Goal: Task Accomplishment & Management: Complete application form

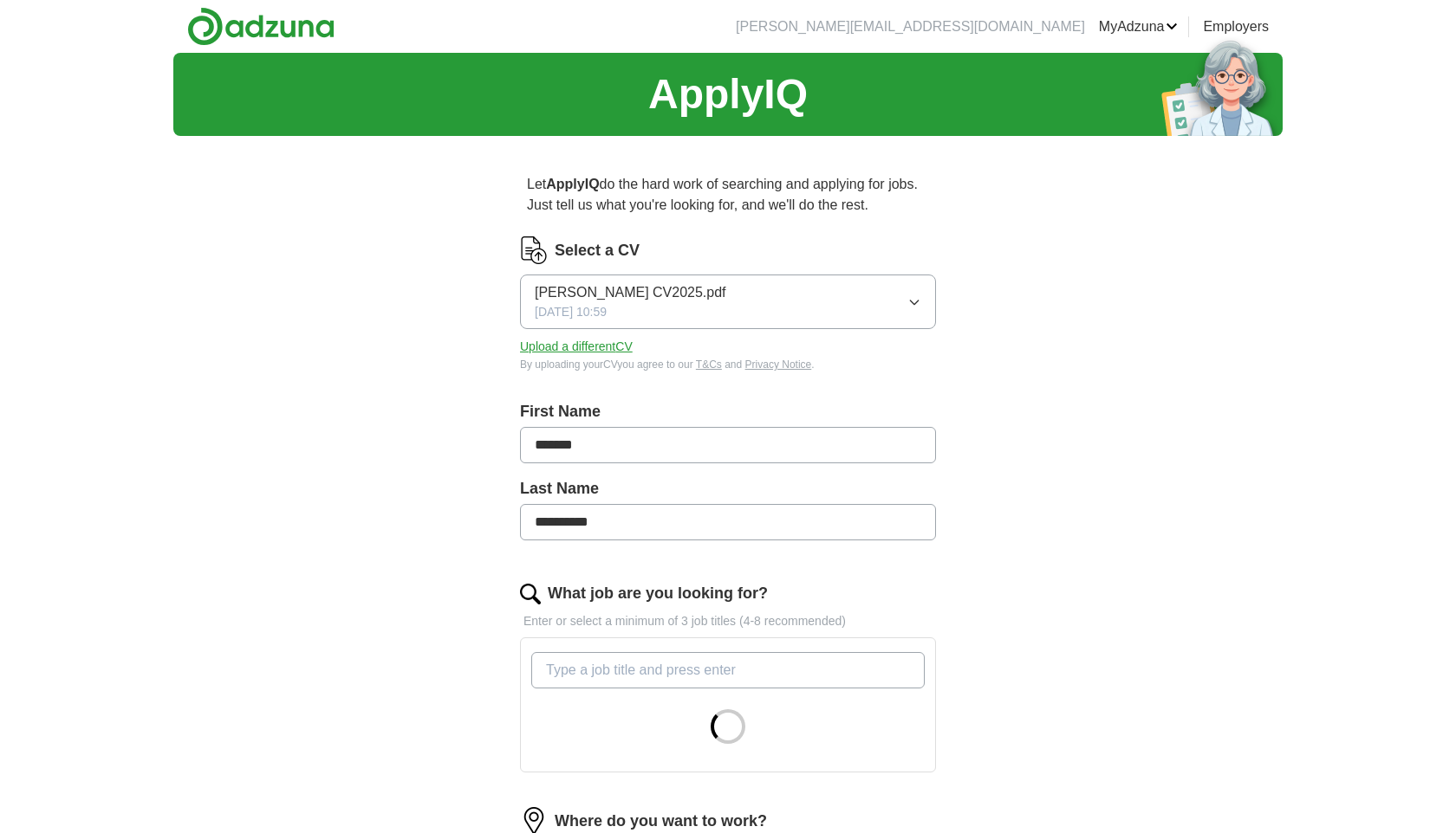
click at [715, 308] on div "[PERSON_NAME] CV2025.pdf [DATE] 10:59" at bounding box center [631, 301] width 192 height 39
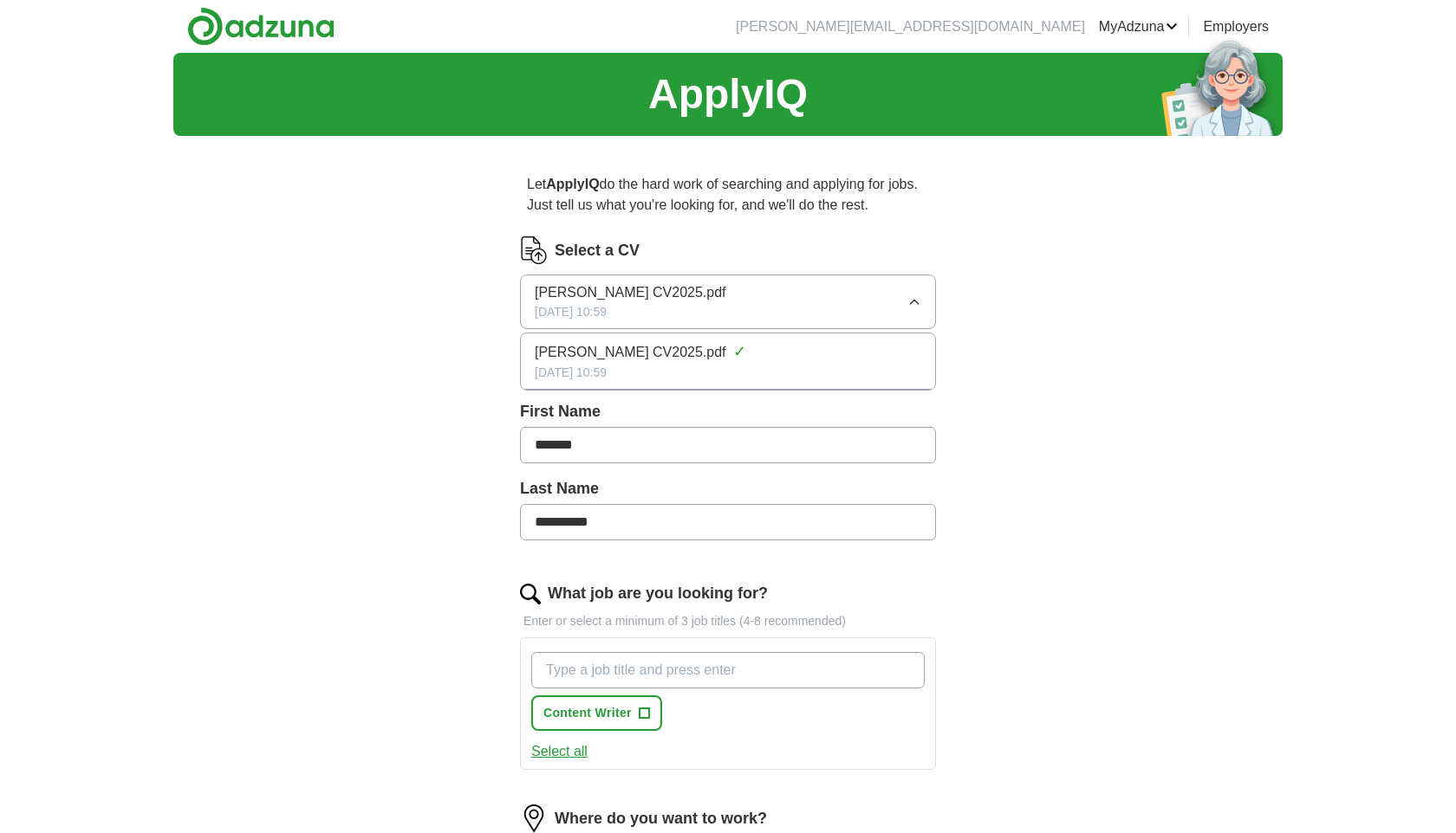
click at [715, 308] on div "[PERSON_NAME] CV2025.pdf [DATE] 10:59" at bounding box center [631, 301] width 192 height 39
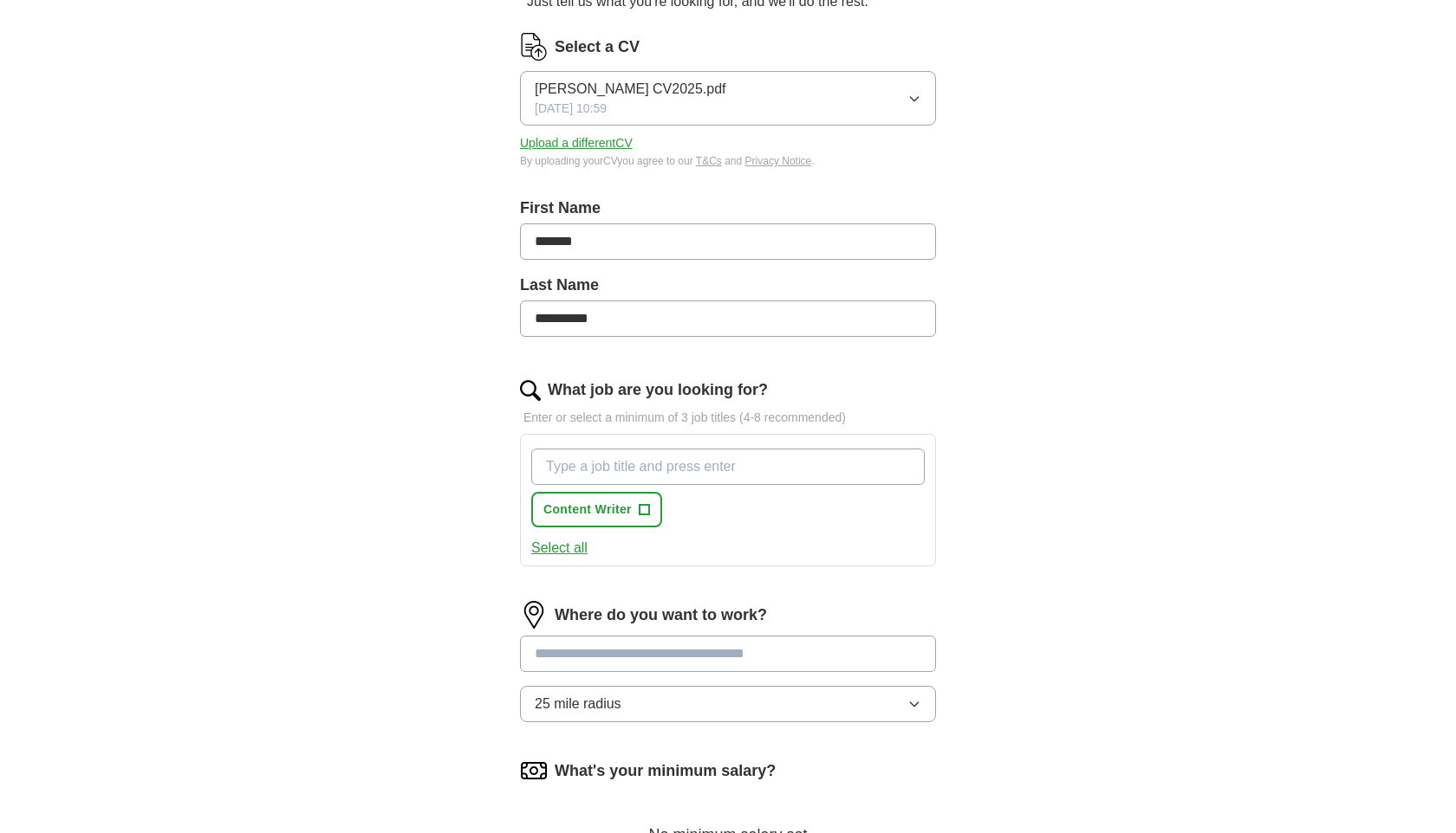
scroll to position [208, 0]
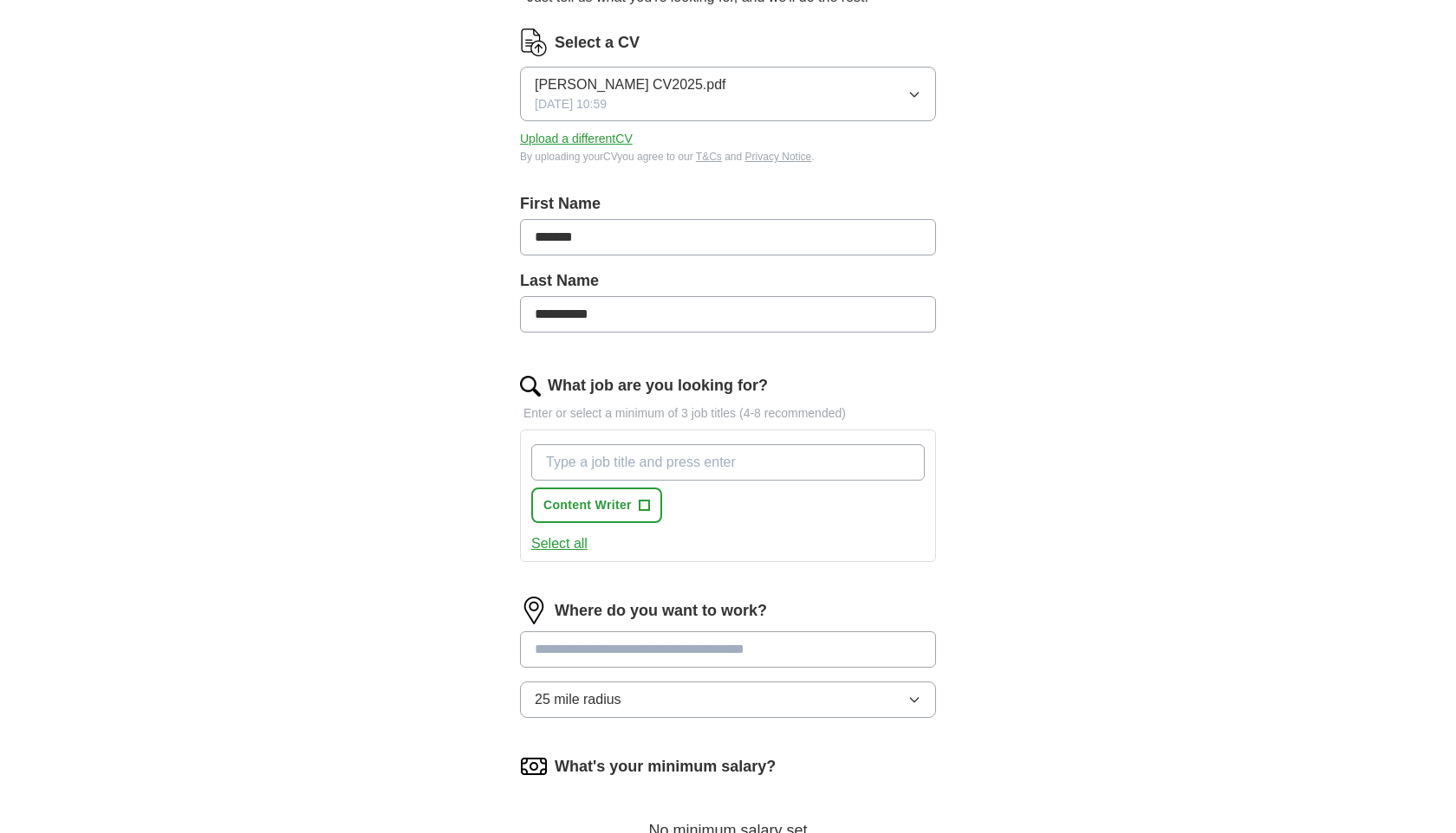
click at [718, 468] on input "What job are you looking for?" at bounding box center [728, 463] width 393 height 36
type input "e"
paste input "Ecommerce"
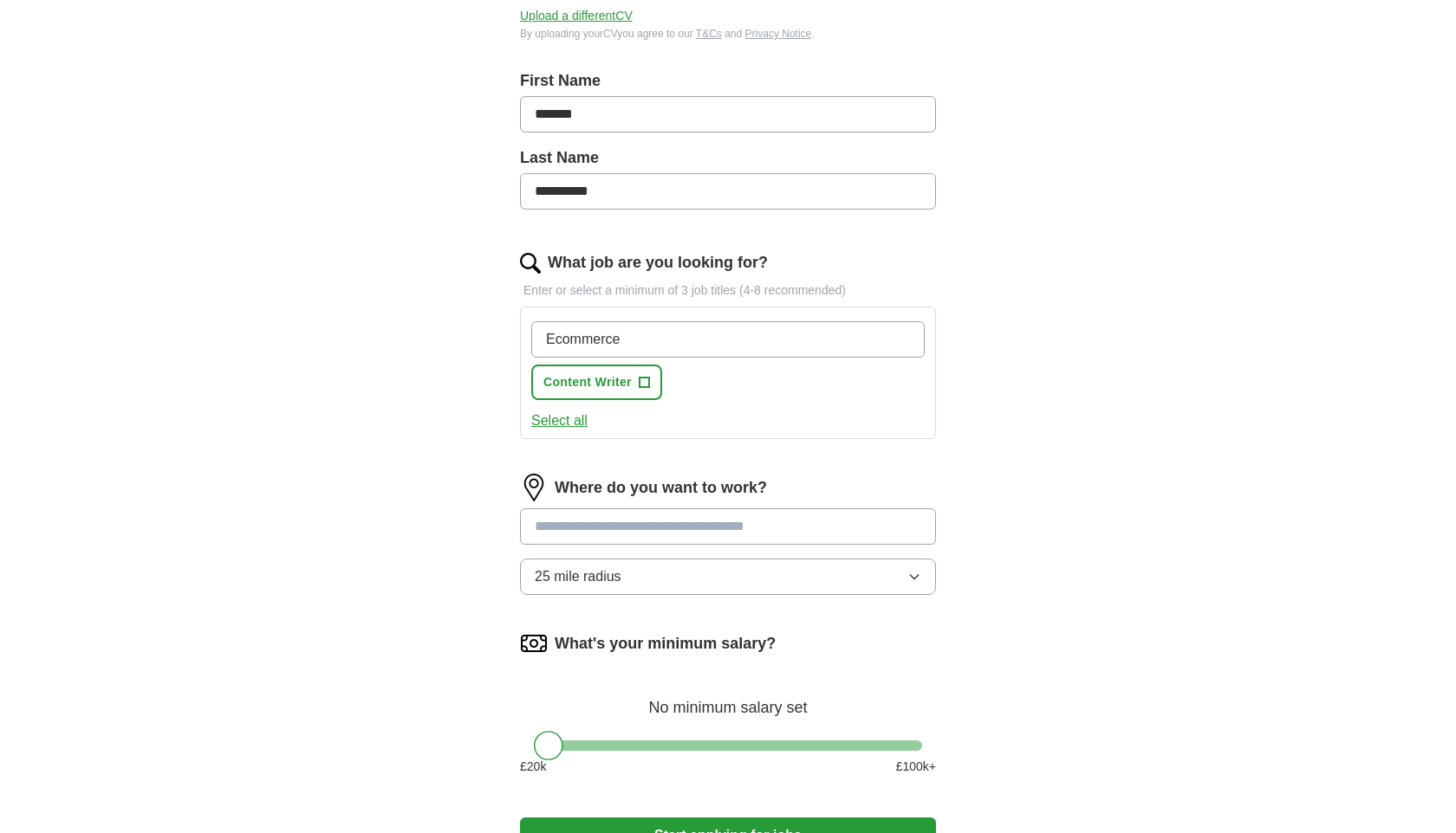
scroll to position [330, 0]
click at [714, 523] on div "Where do you want to work? 25 mile radius" at bounding box center [728, 542] width 416 height 135
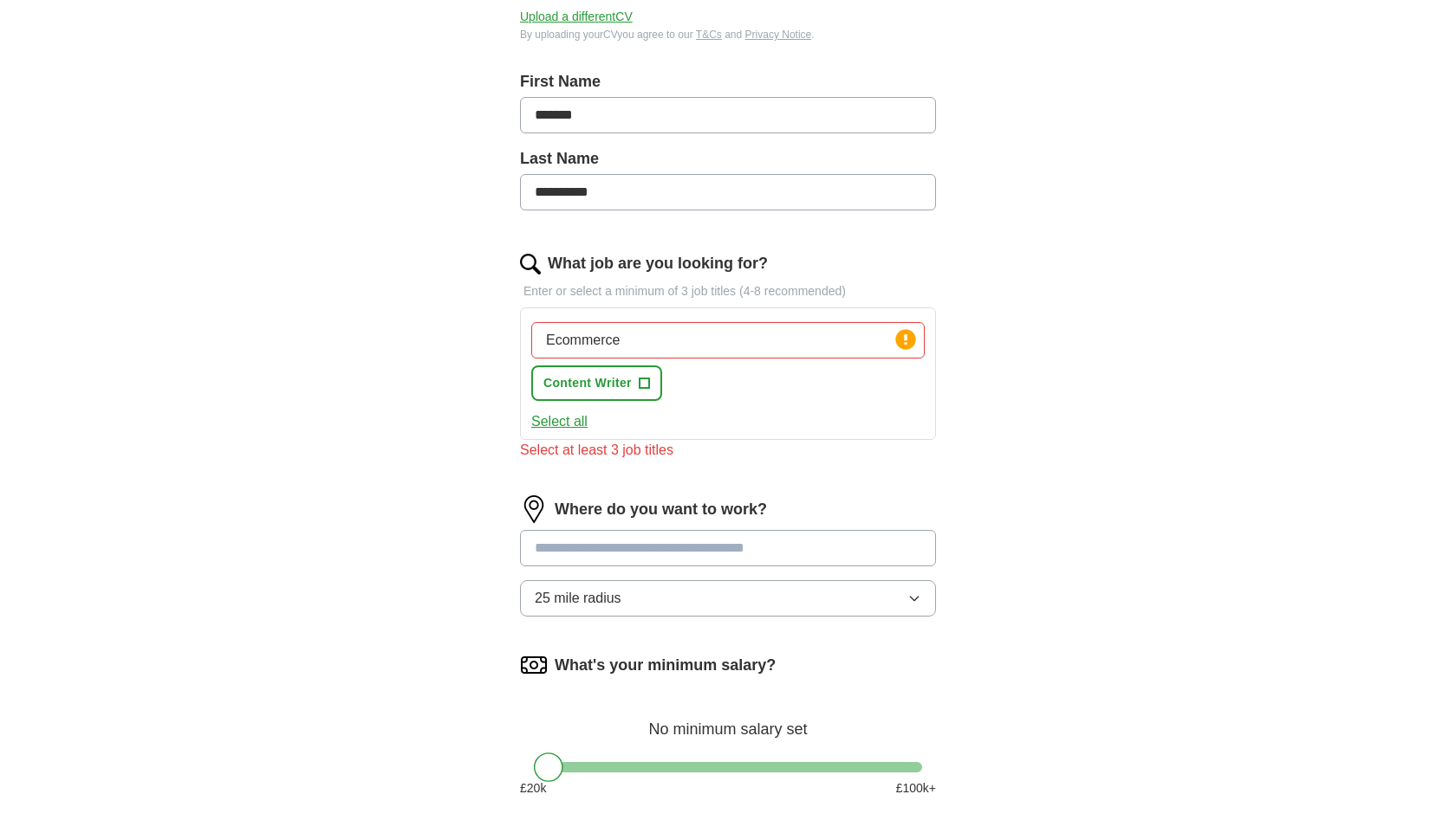
click at [735, 347] on input "Ecommerce" at bounding box center [728, 340] width 393 height 36
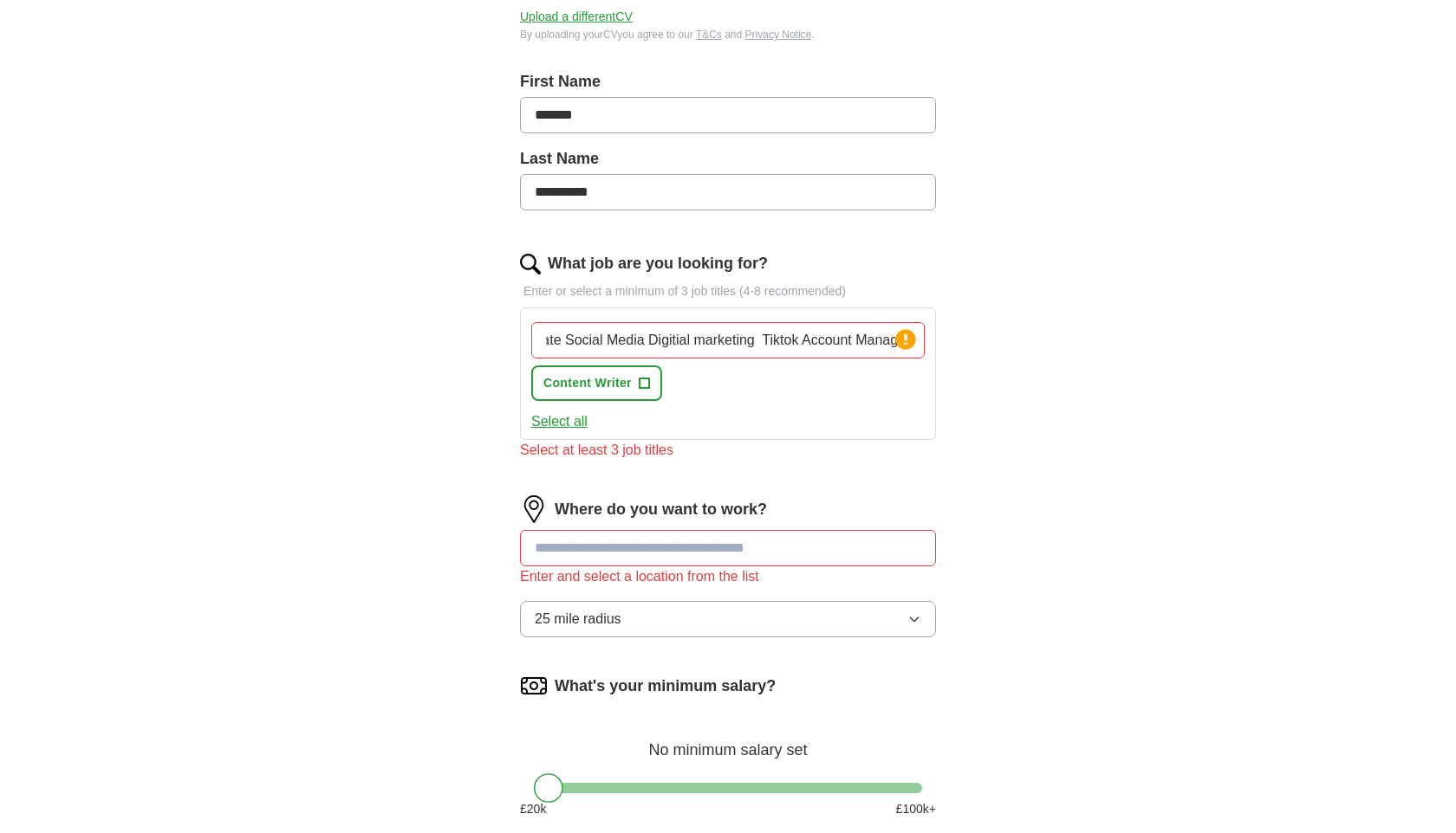
scroll to position [0, 172]
type input "Ecommerce Junior Graduate Social Media Digitial marketing Tiktok Account Manager"
click at [745, 446] on div "Select at least 3 job titles" at bounding box center [728, 450] width 416 height 21
click at [575, 427] on button "Select all" at bounding box center [559, 422] width 56 height 21
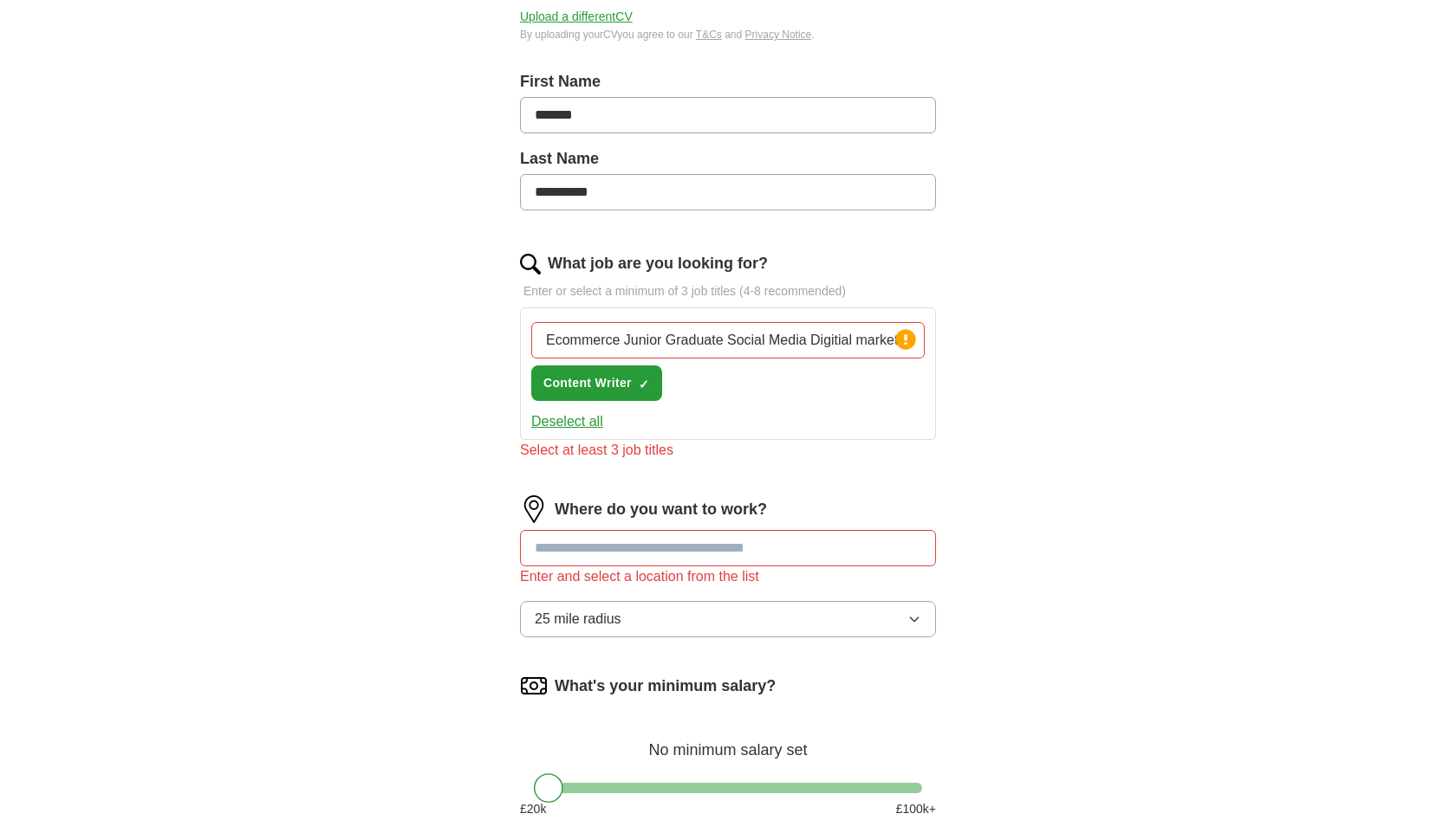
click at [575, 427] on button "Deselect all" at bounding box center [567, 422] width 72 height 21
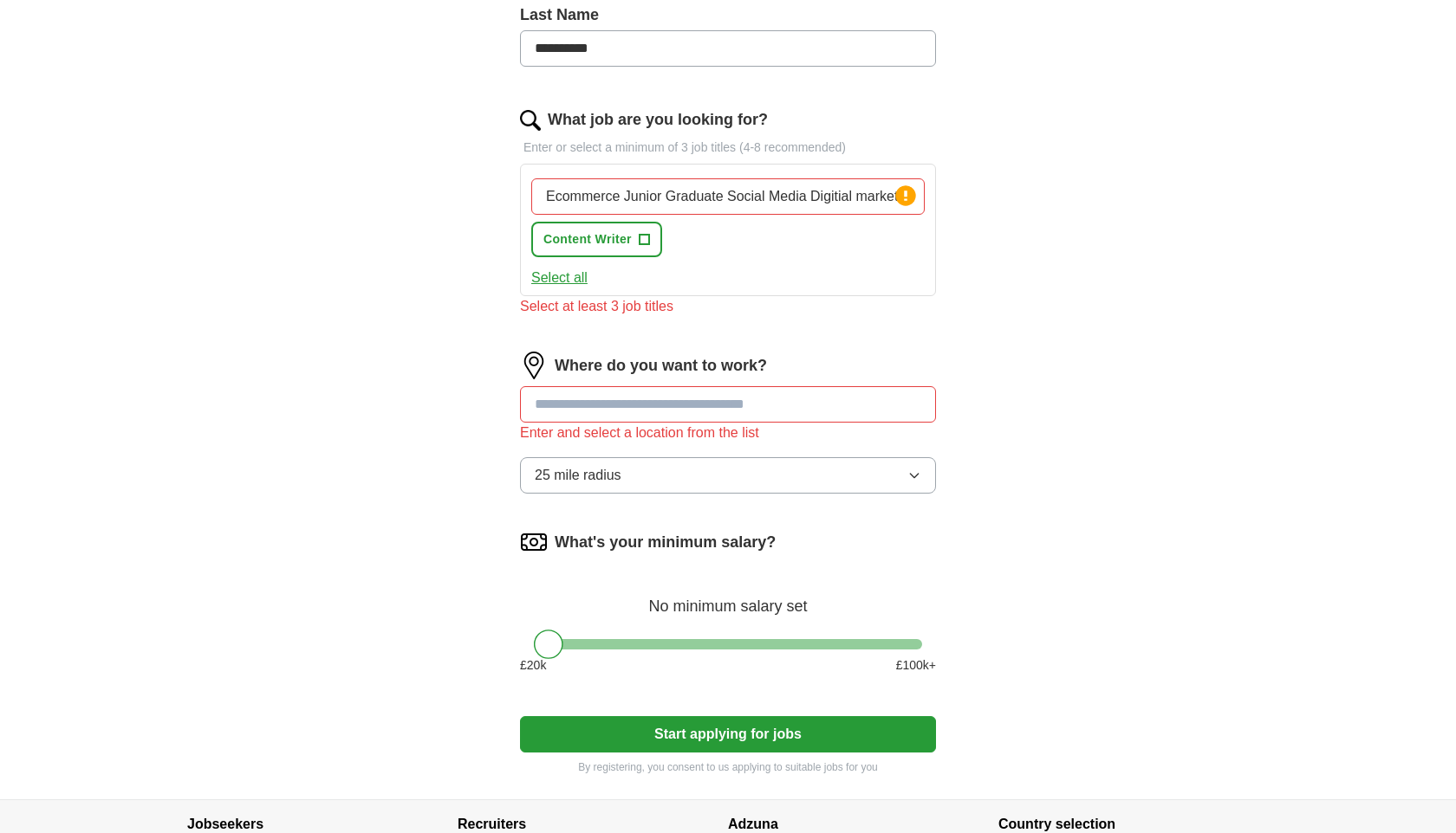
scroll to position [486, 0]
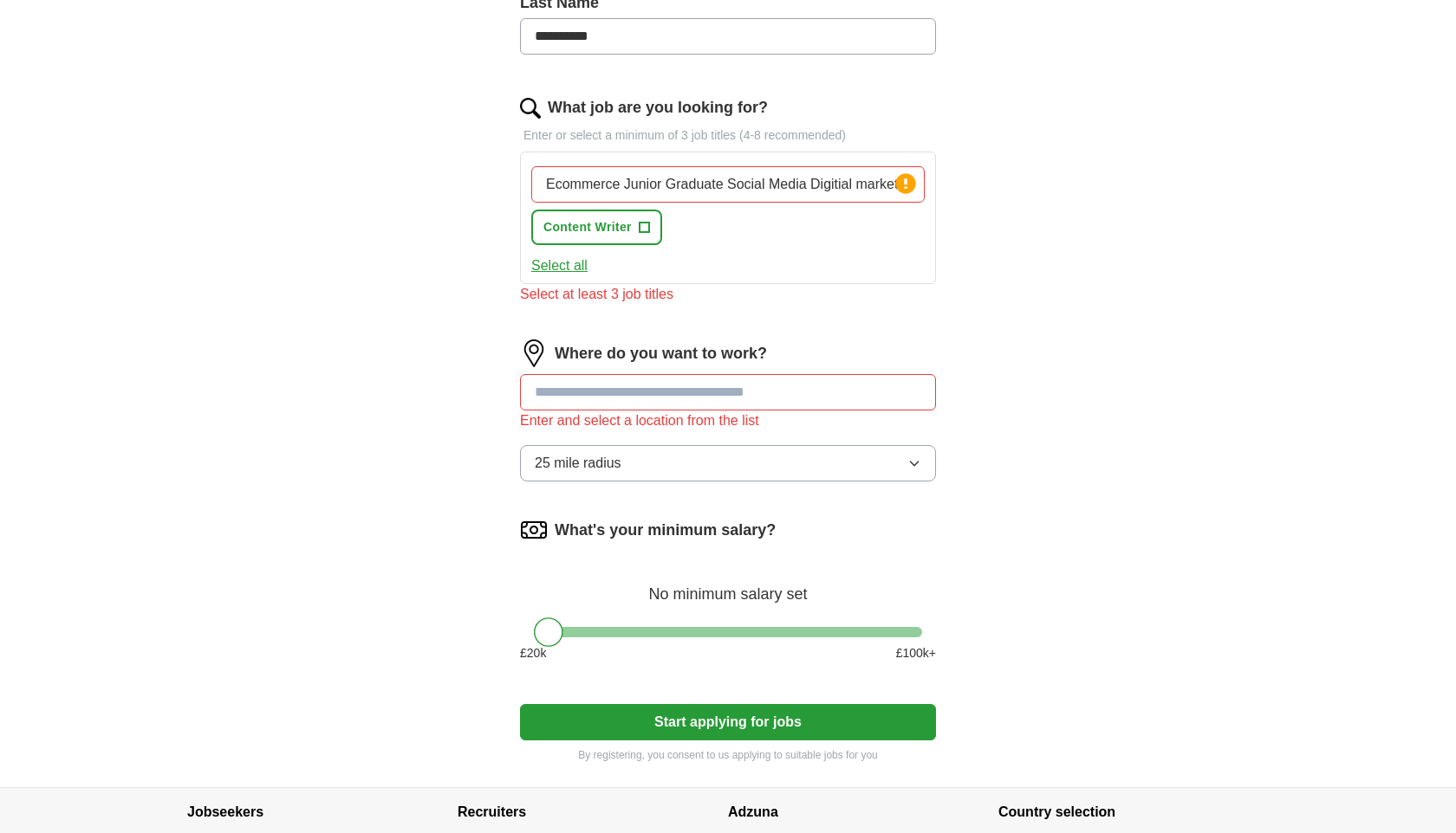
click at [642, 370] on div "Where do you want to work? Enter and select a location from the list 25 mile ra…" at bounding box center [728, 418] width 416 height 156
click at [642, 399] on input at bounding box center [728, 392] width 416 height 36
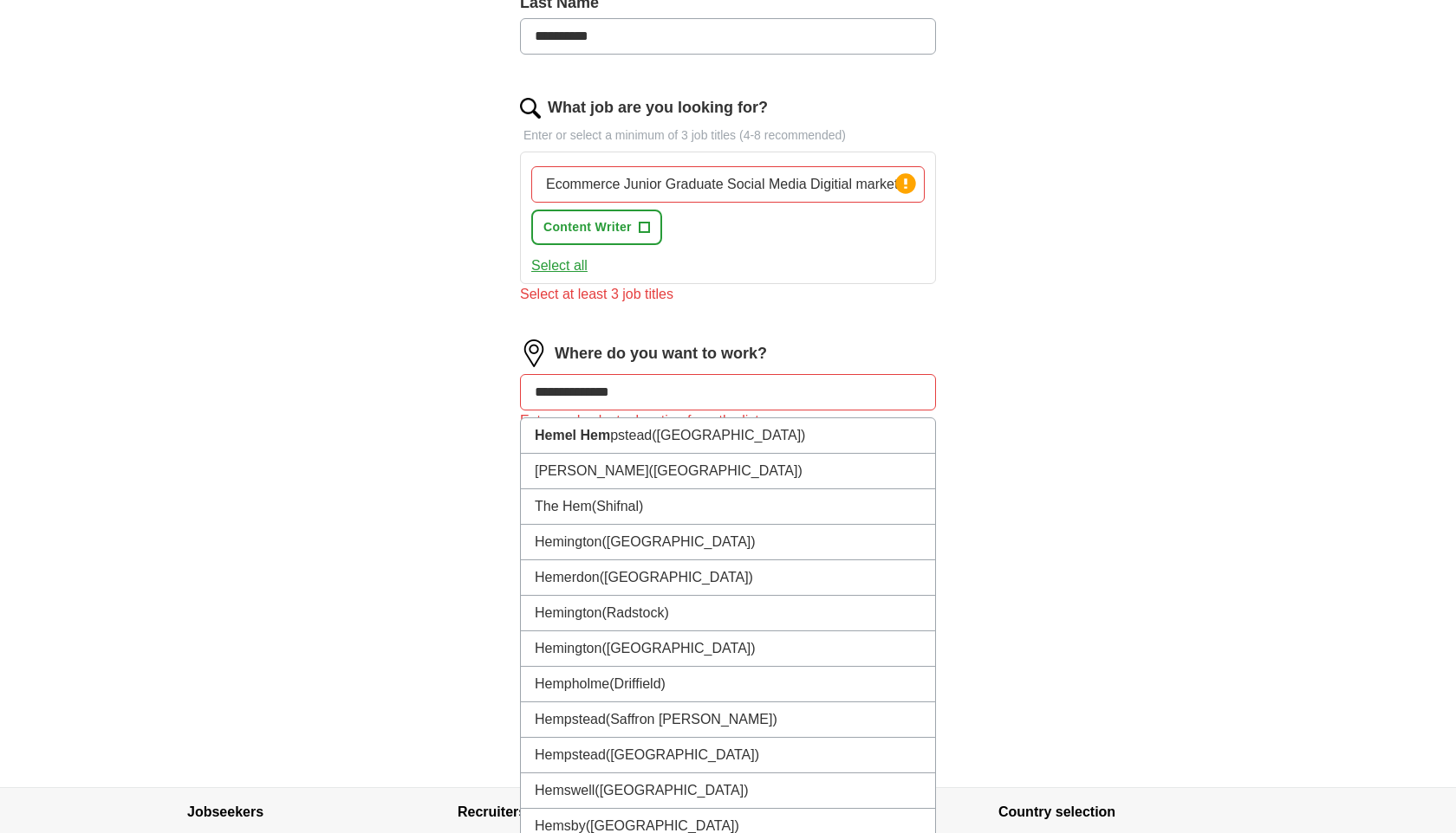
type input "**********"
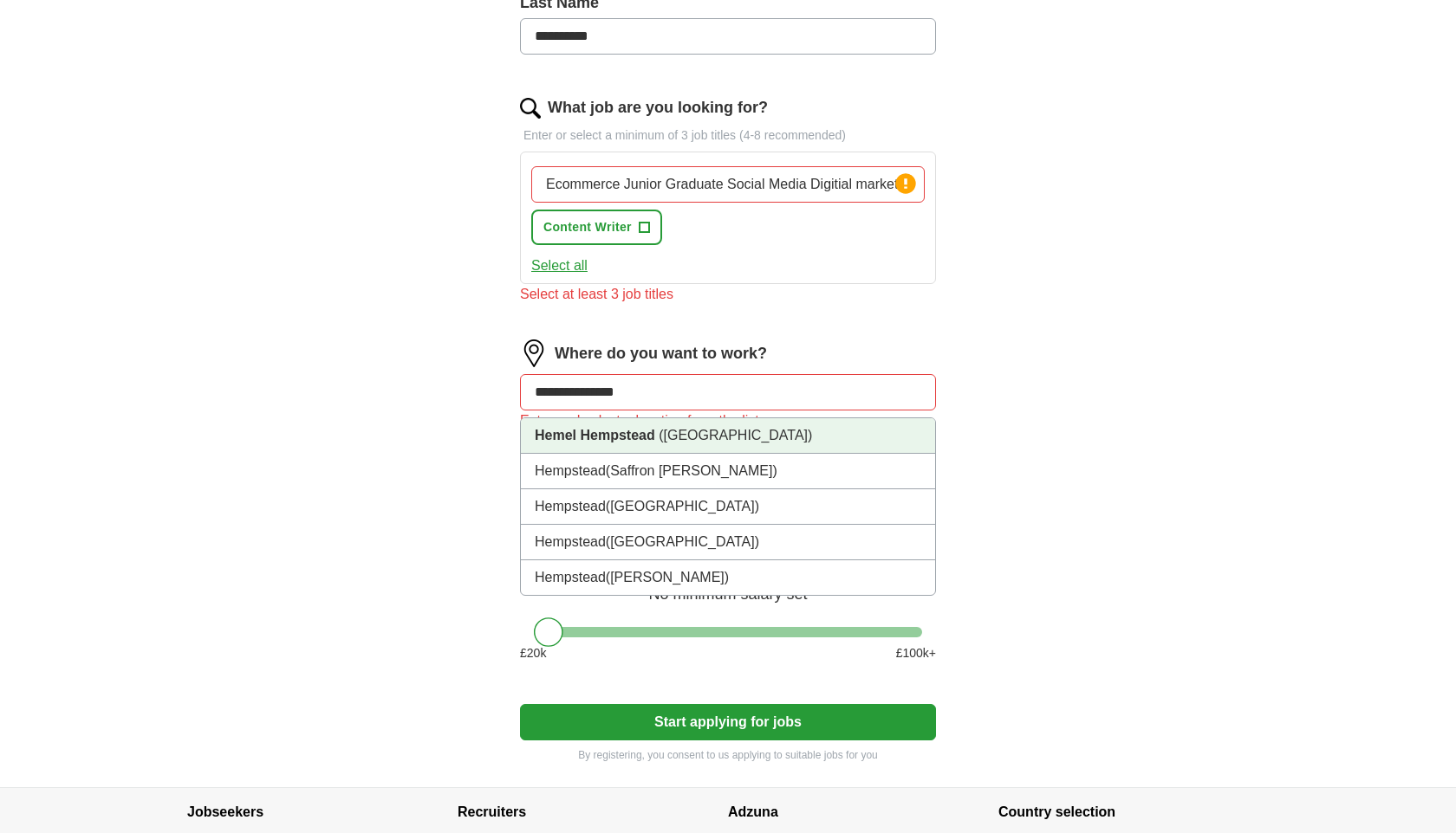
click at [687, 437] on span "([GEOGRAPHIC_DATA])" at bounding box center [735, 436] width 153 height 15
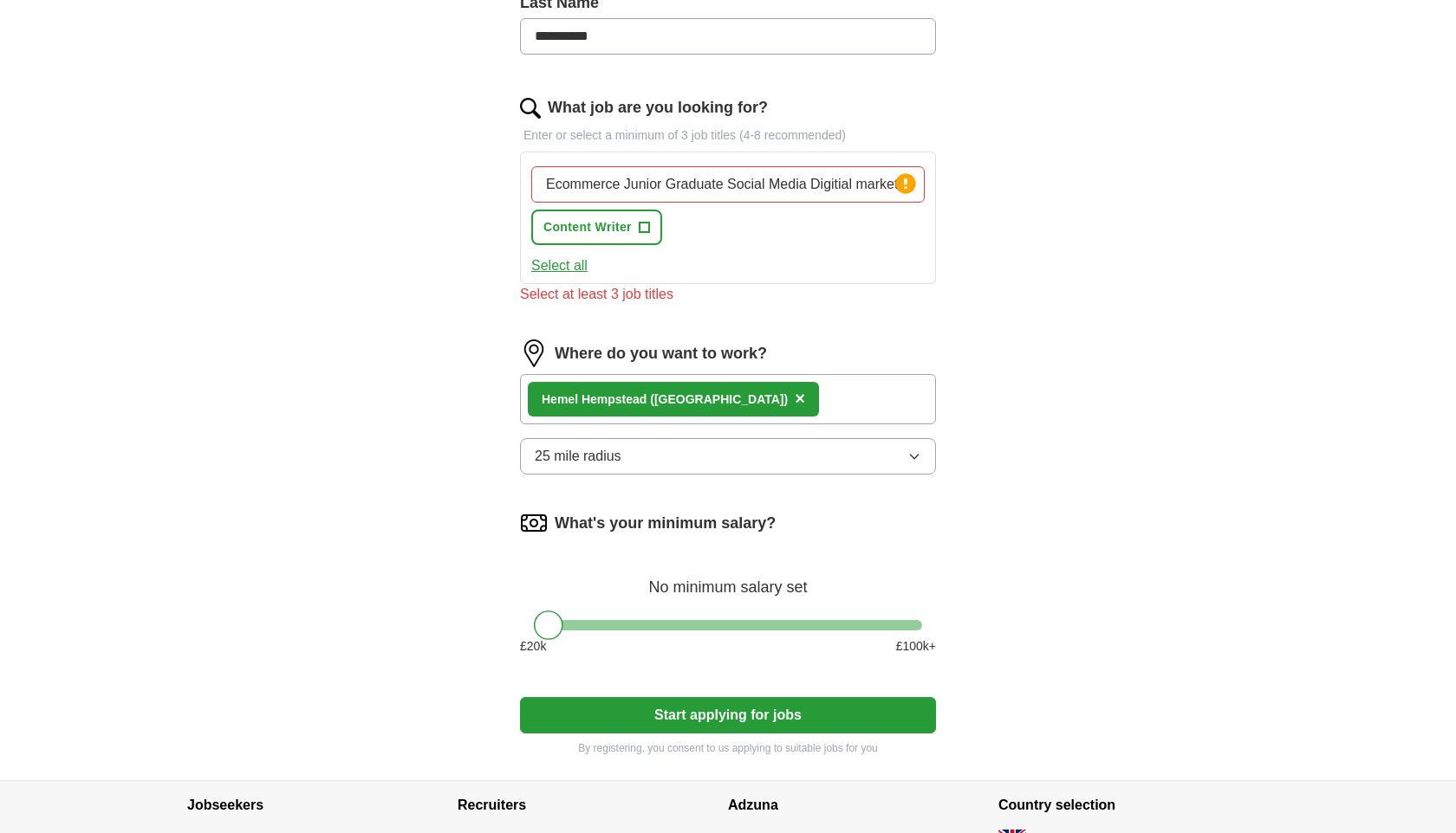
scroll to position [626, 0]
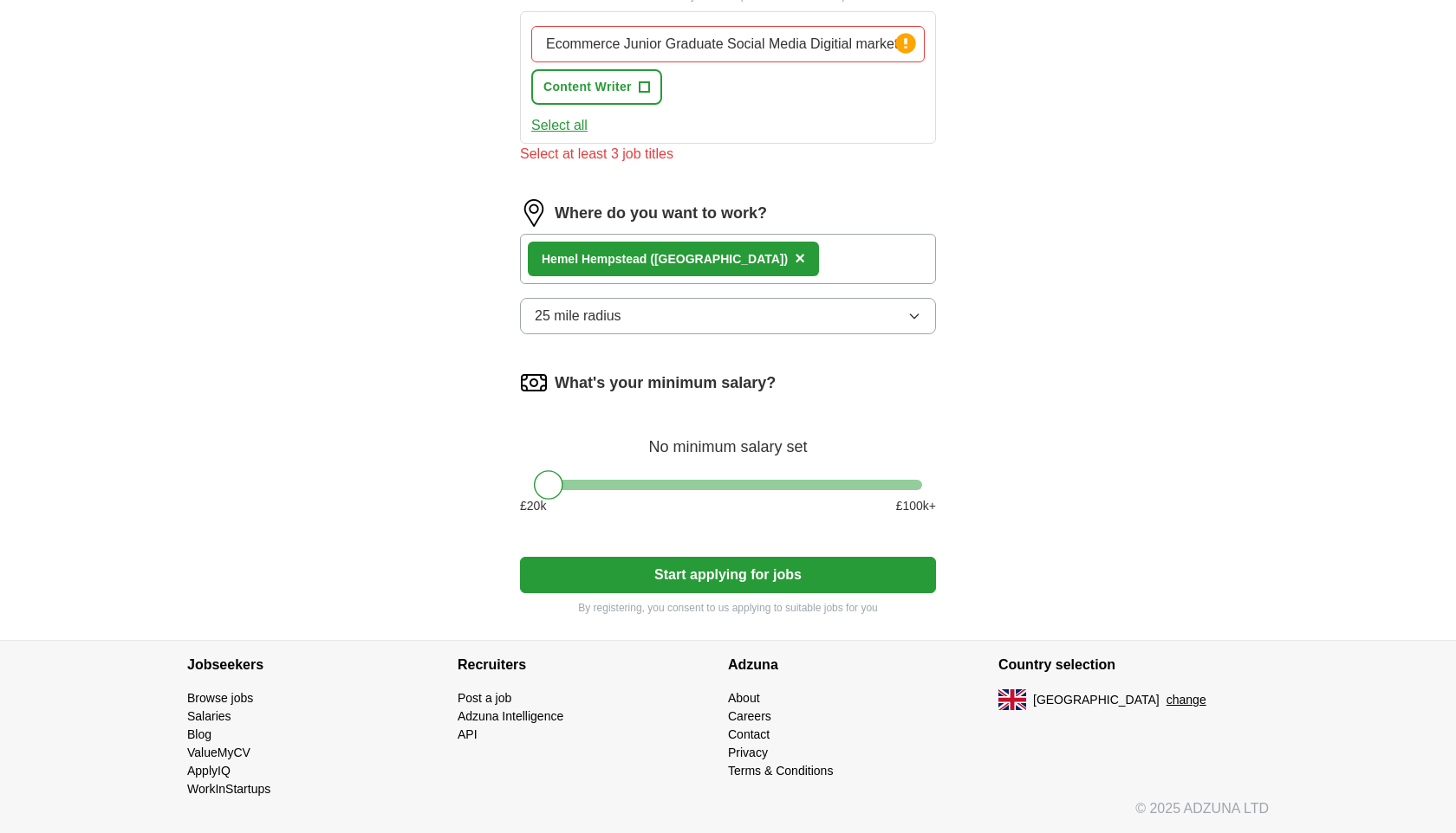
click at [669, 579] on button "Start applying for jobs" at bounding box center [728, 575] width 416 height 36
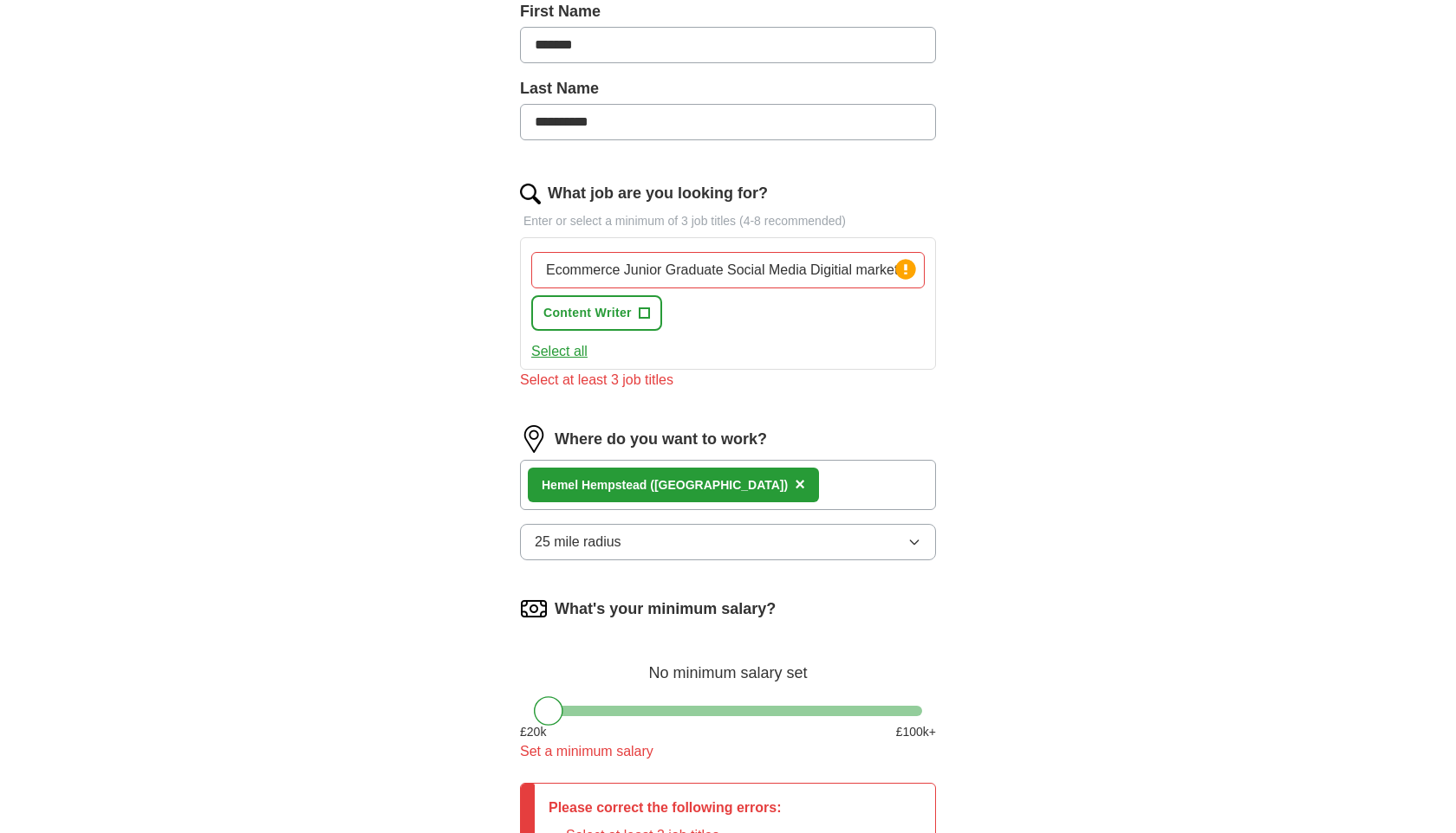
scroll to position [335, 0]
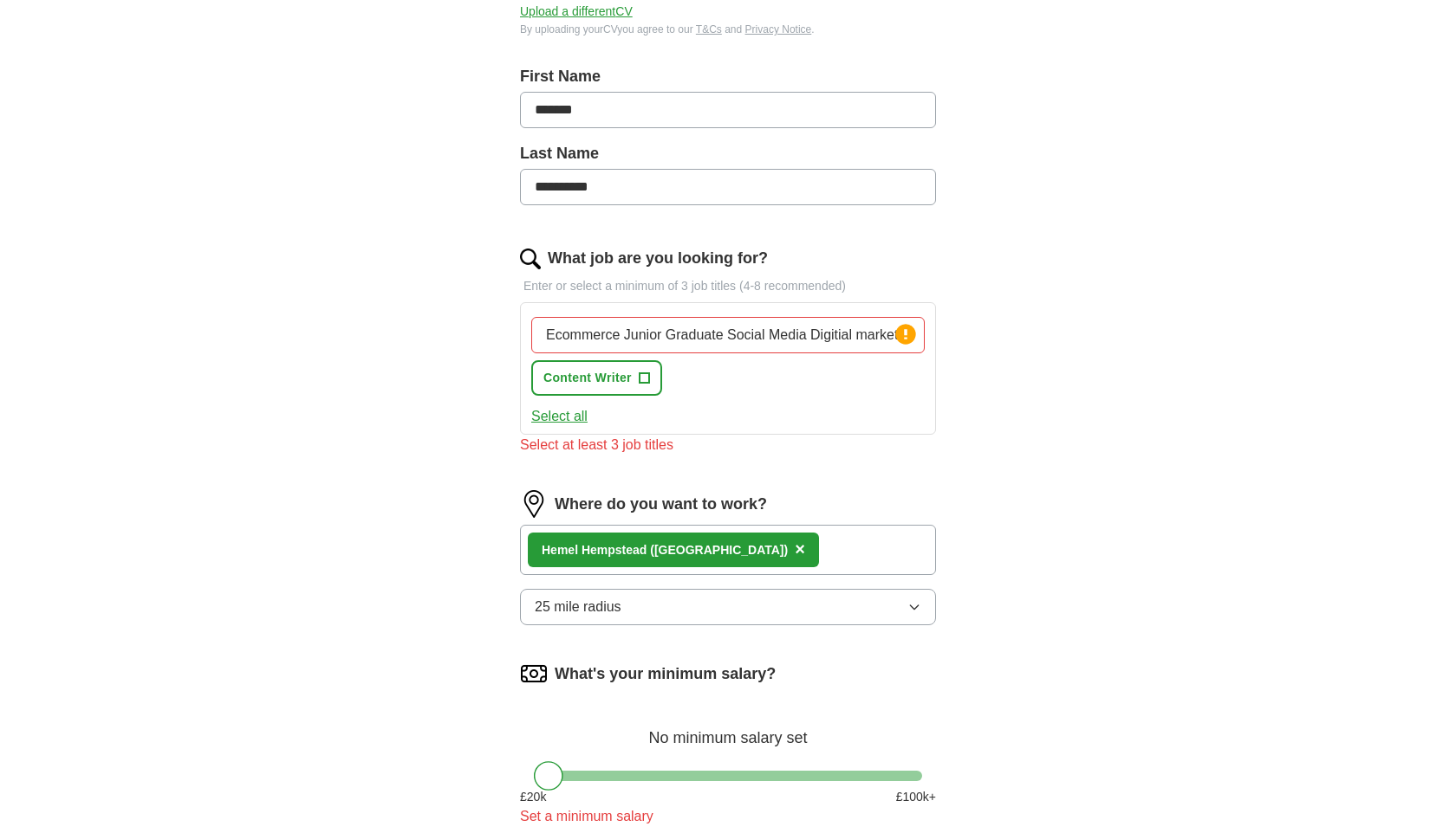
click at [714, 337] on input "Ecommerce Junior Graduate Social Media Digitial marketing Tiktok Account Manager" at bounding box center [728, 335] width 393 height 36
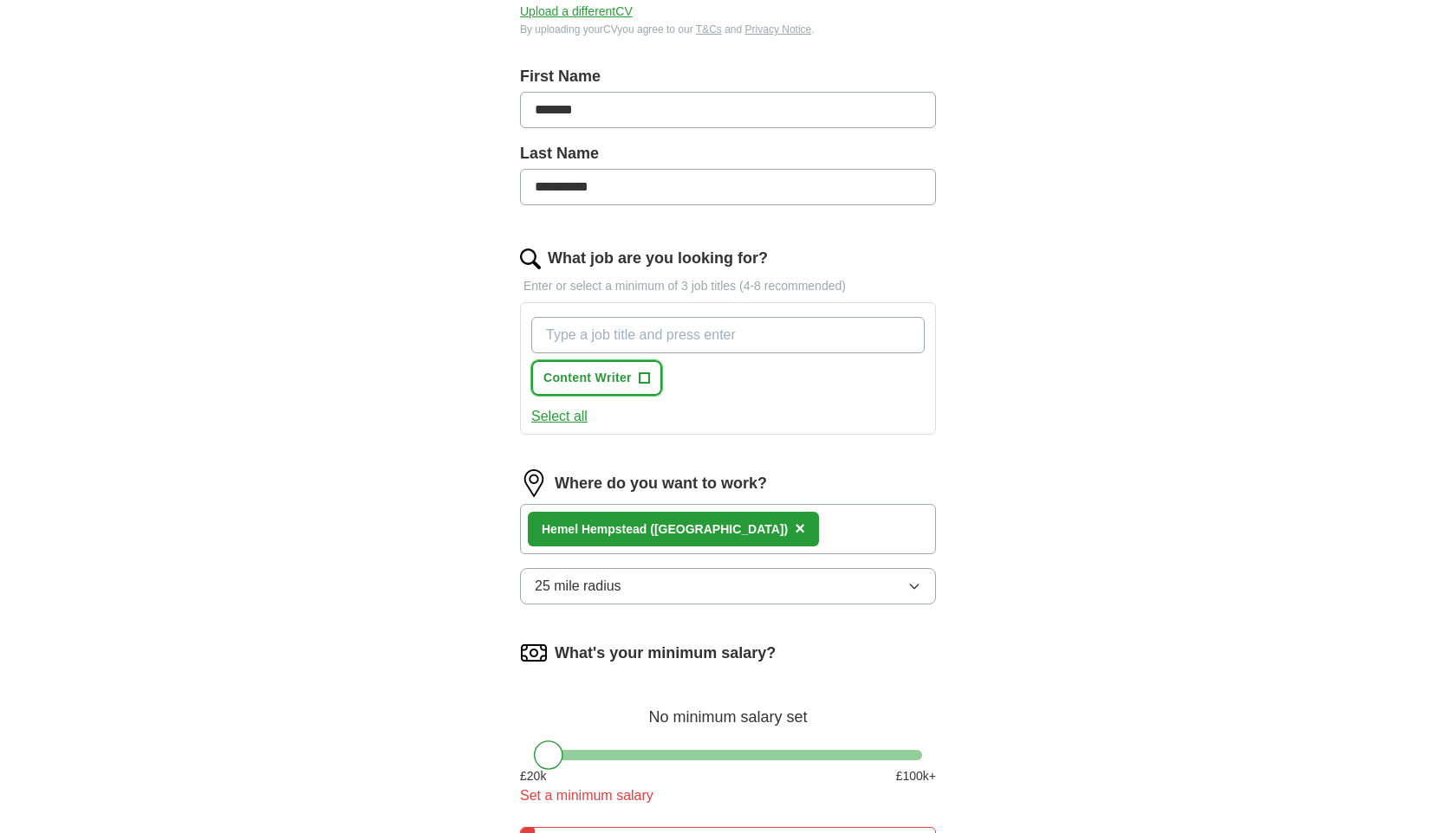
click at [641, 371] on span "+" at bounding box center [643, 378] width 10 height 14
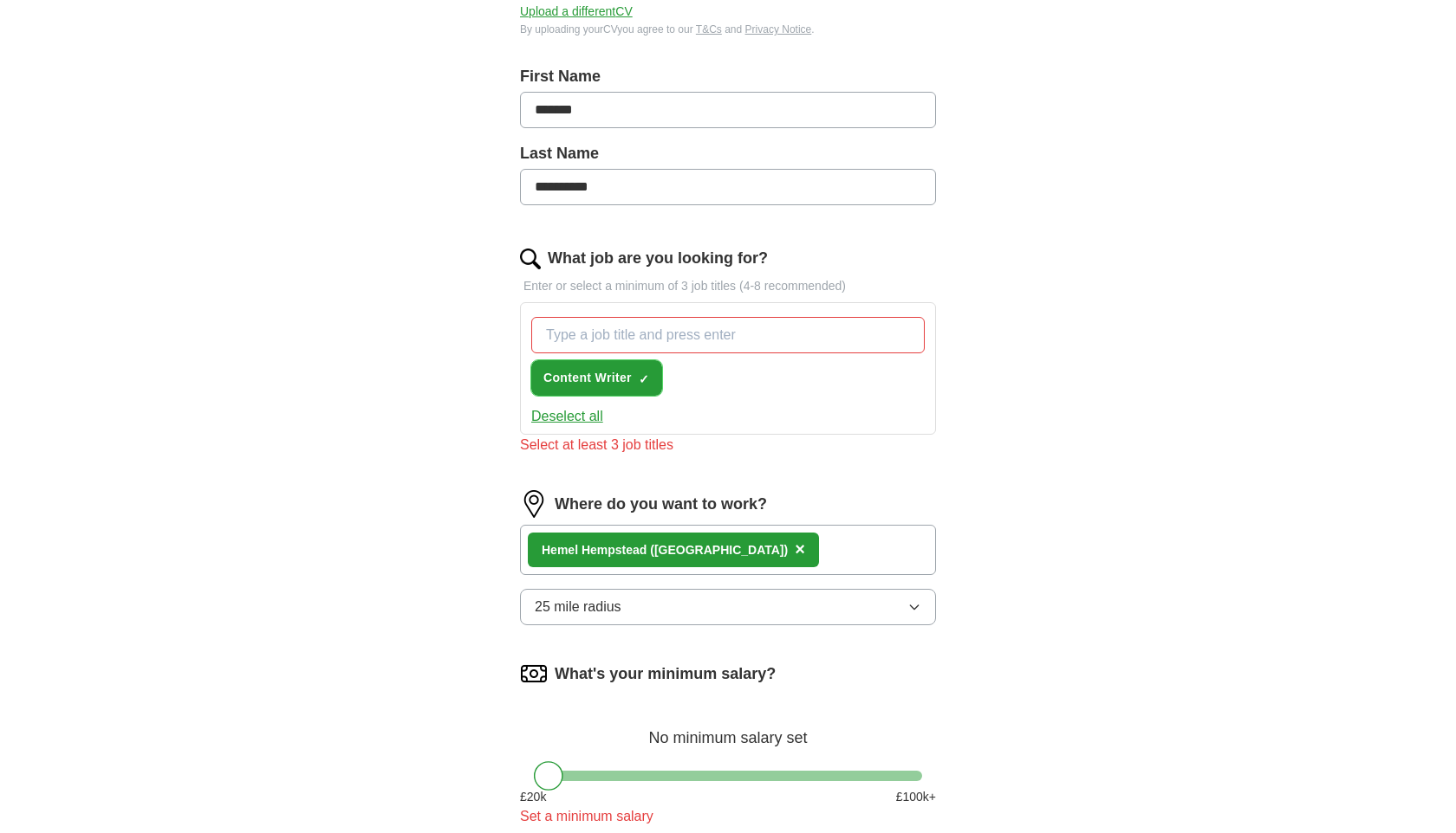
click at [649, 388] on button "Content Writer ✓ ×" at bounding box center [597, 377] width 131 height 35
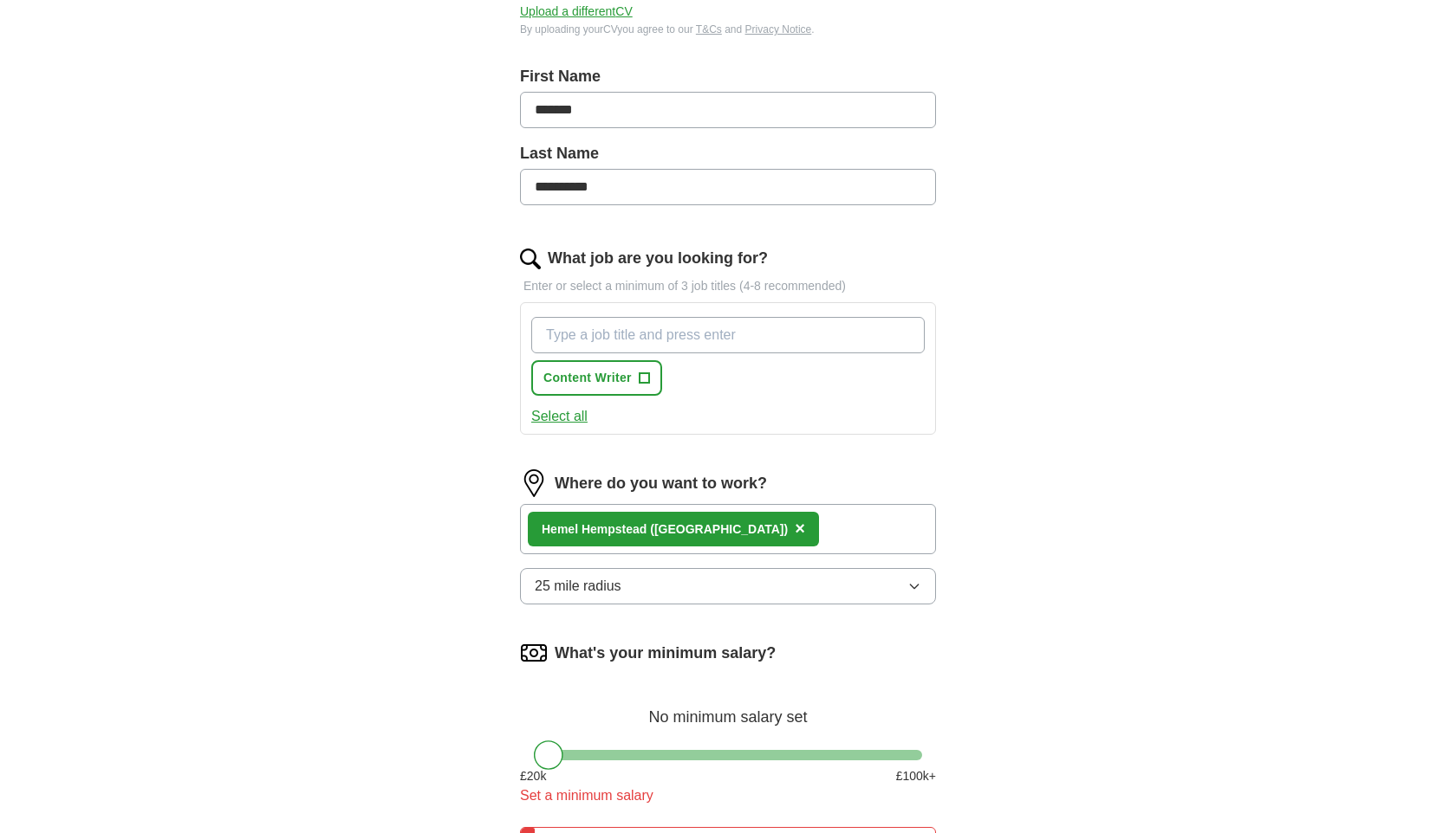
click at [657, 341] on input "What job are you looking for?" at bounding box center [728, 335] width 393 height 36
type input "Ecommerce"
click at [665, 337] on input "Ecommerce" at bounding box center [728, 335] width 393 height 36
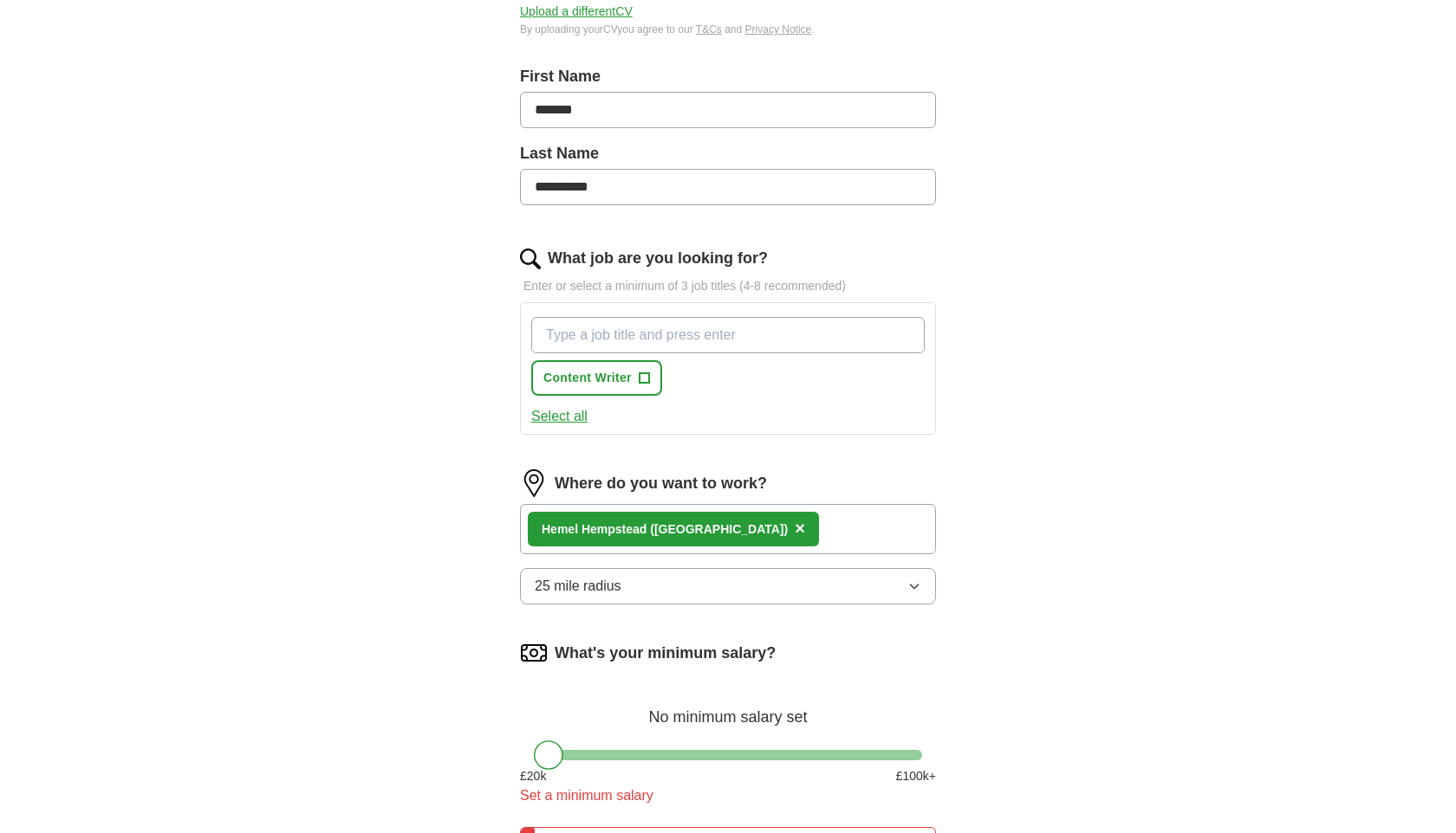
click at [651, 320] on input "What job are you looking for?" at bounding box center [728, 335] width 393 height 36
paste input "Ecommerce"
type input "Ecommerce"
type input "Junior"
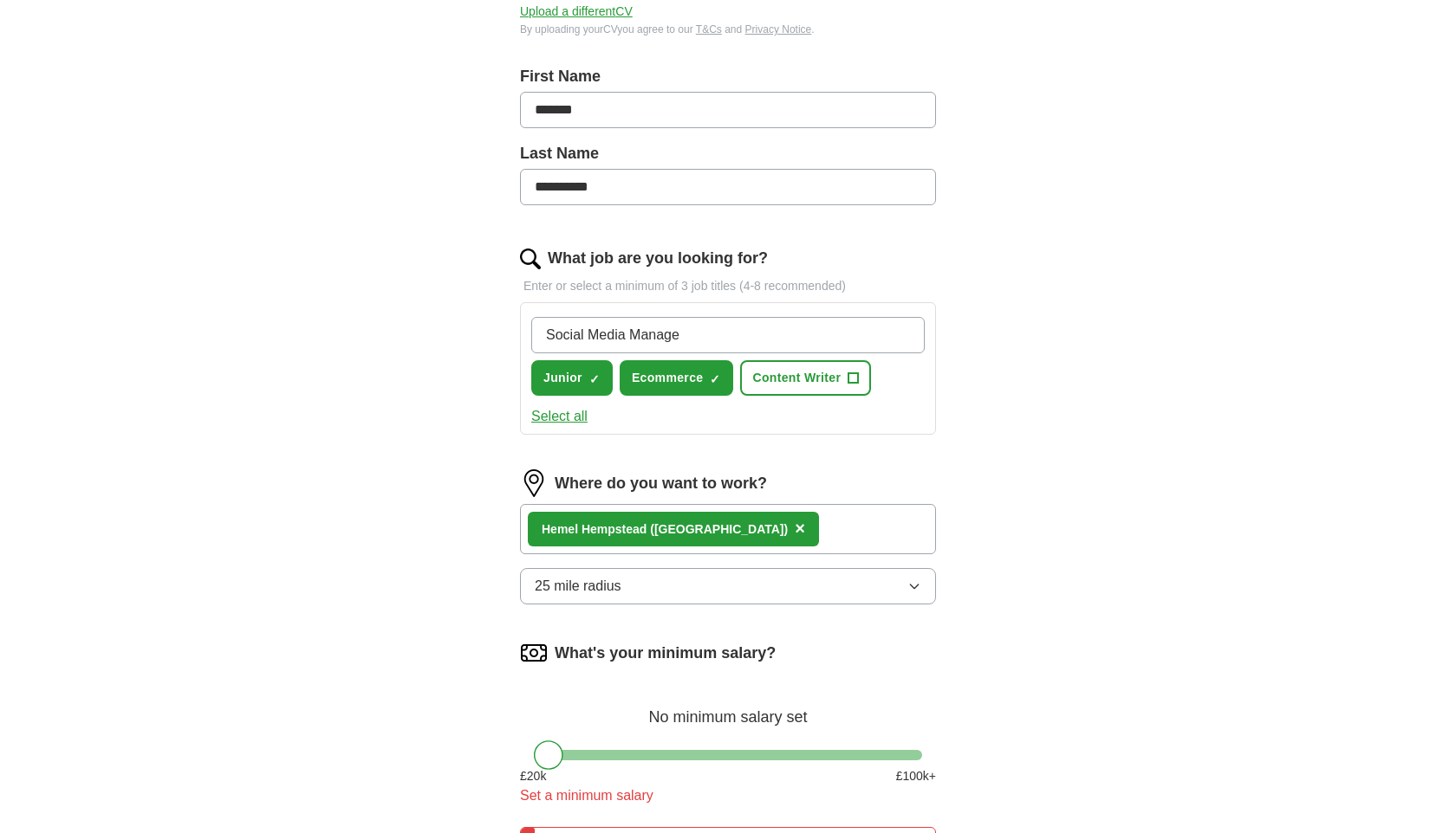
type input "Social Media Manager"
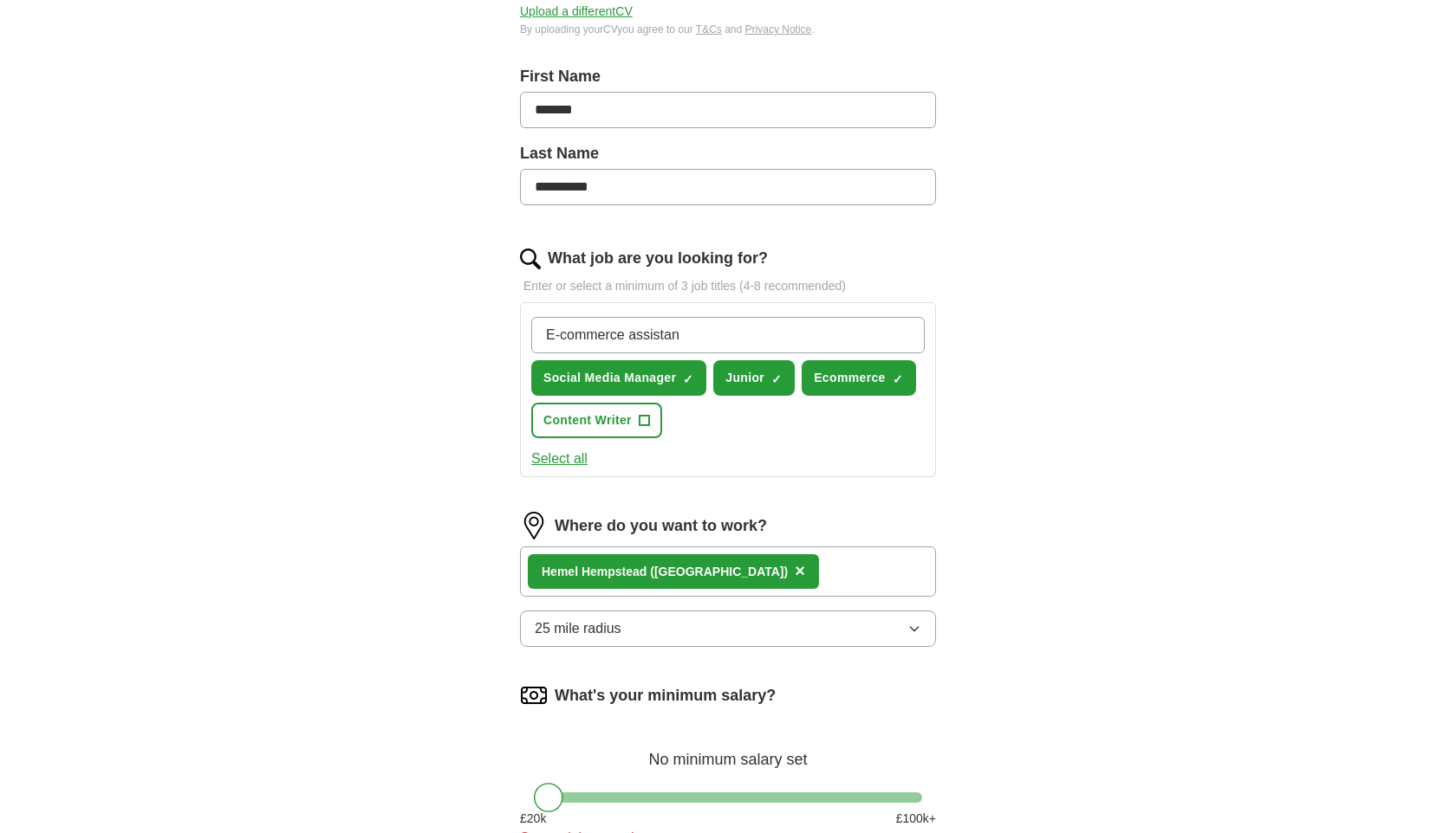
type input "E-commerce assistant"
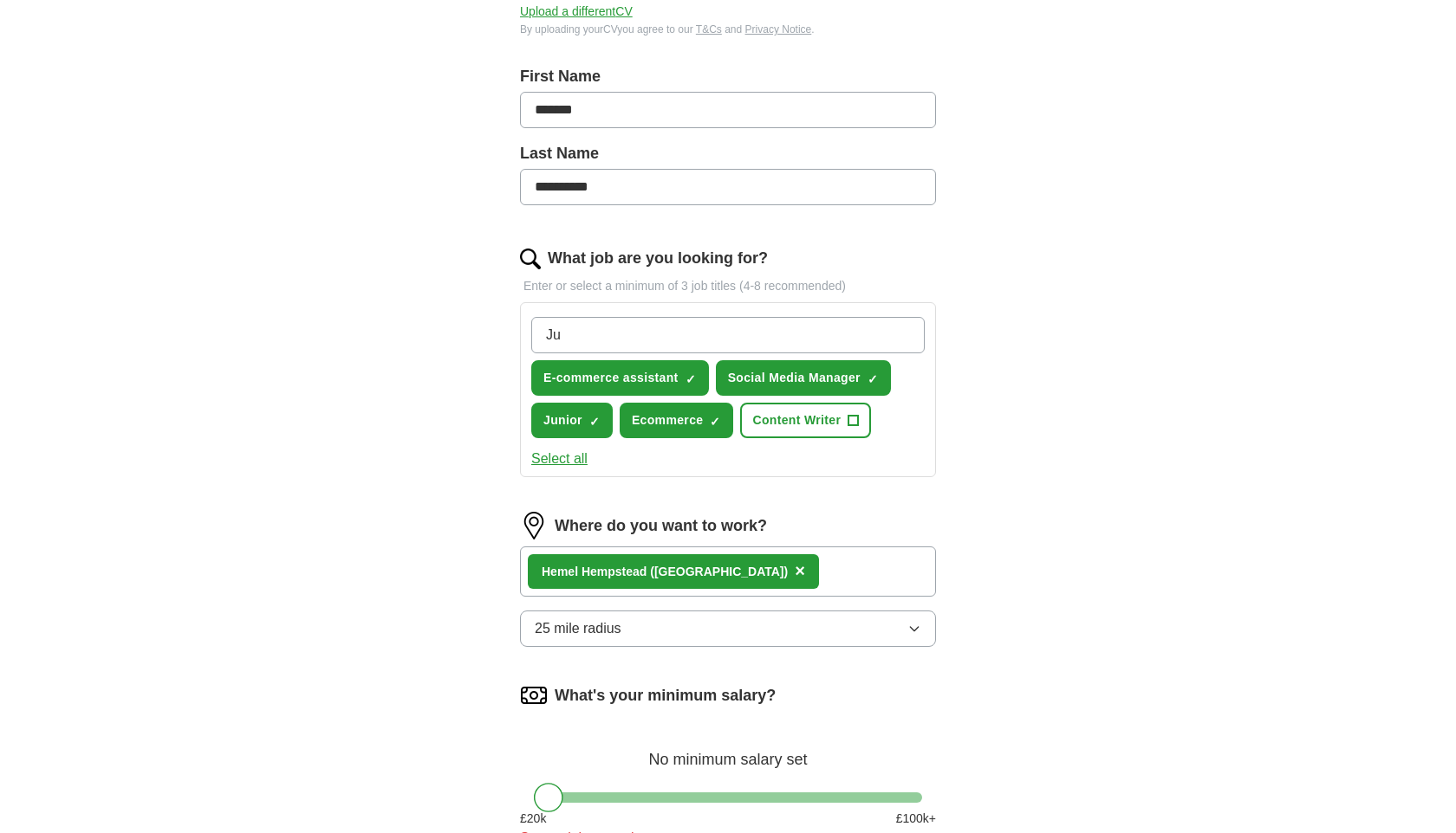
type input "J"
type input "Junior"
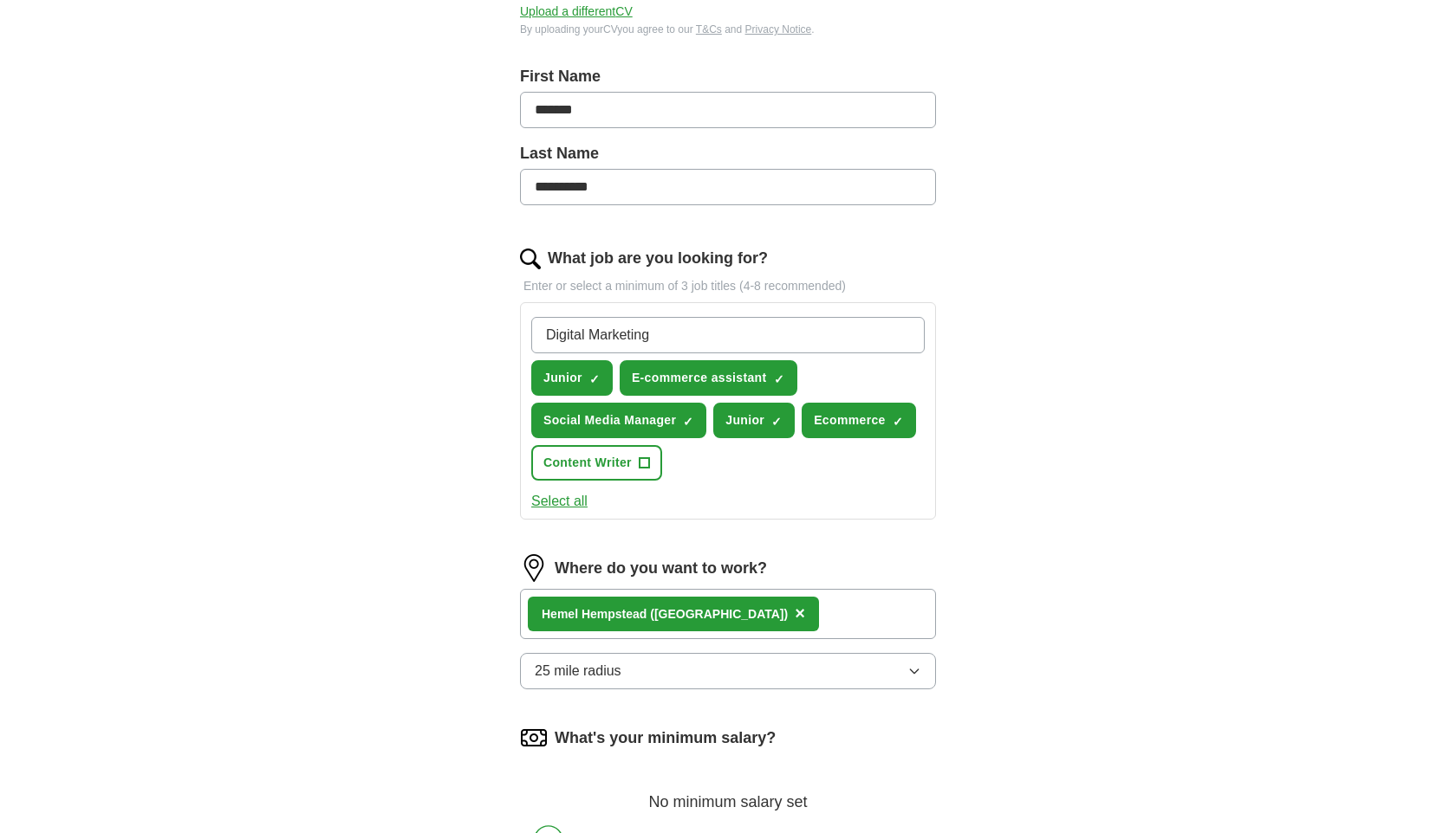
type input "Digital Marketing"
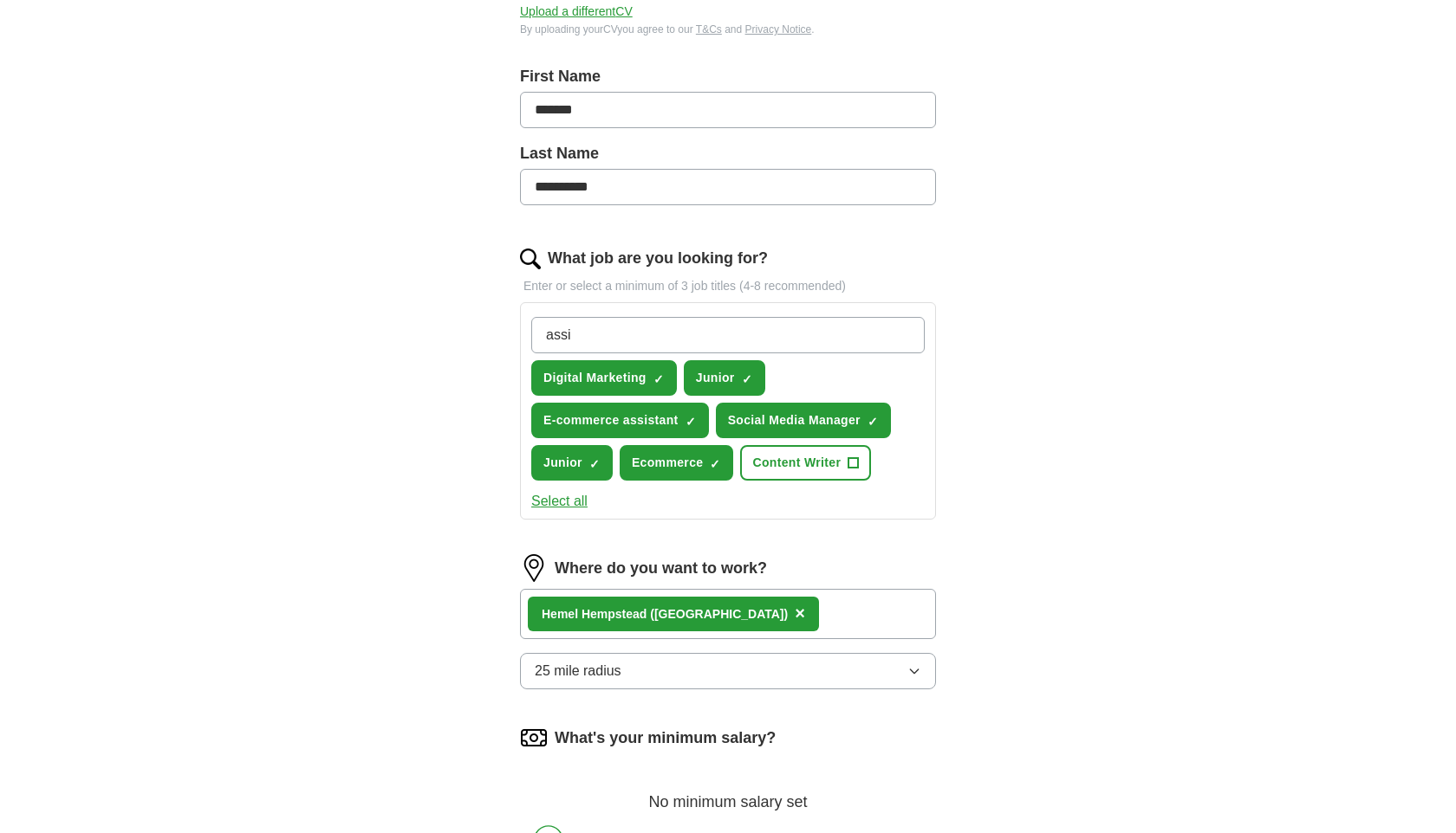
type input "Assistant"
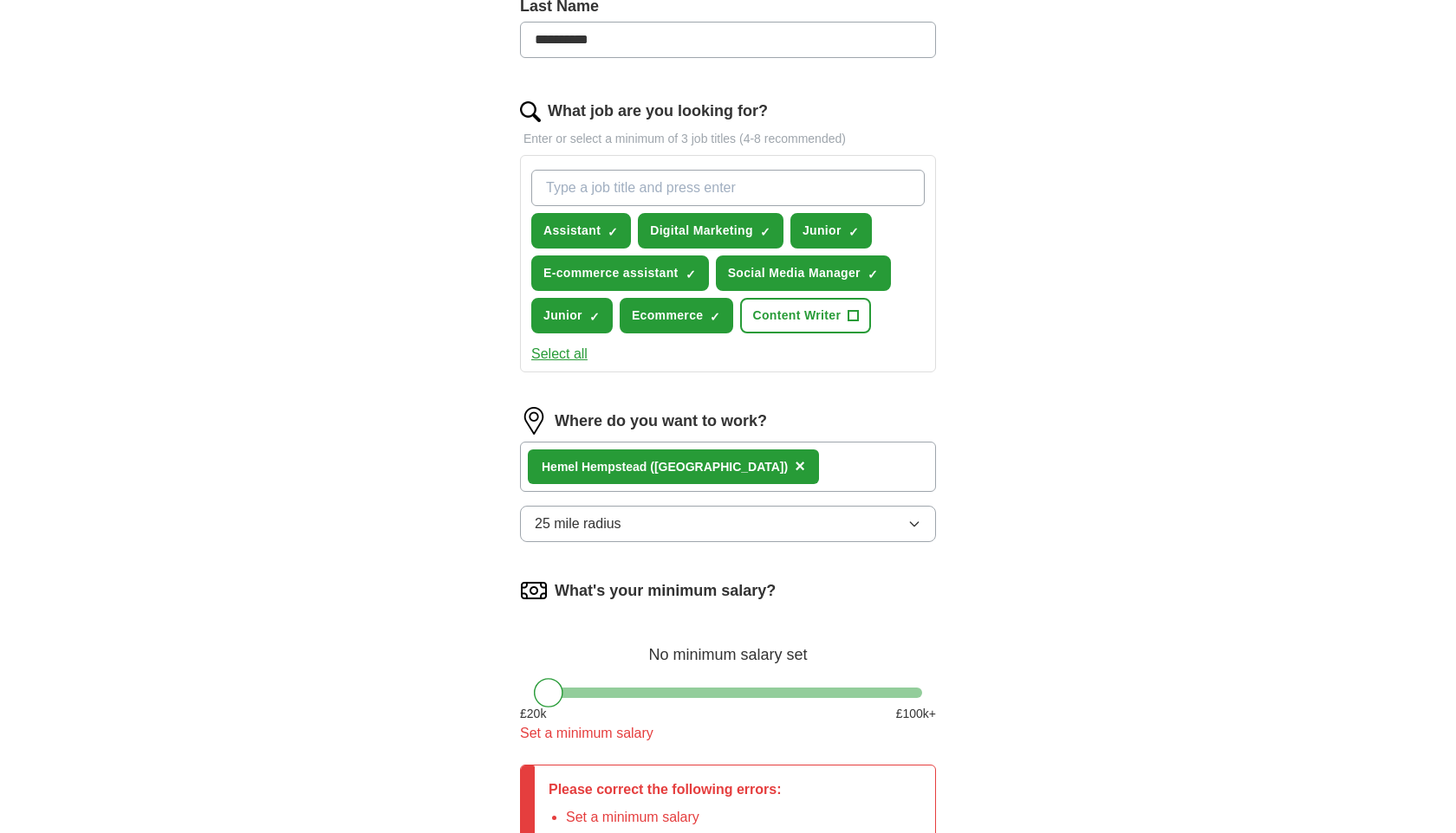
scroll to position [492, 0]
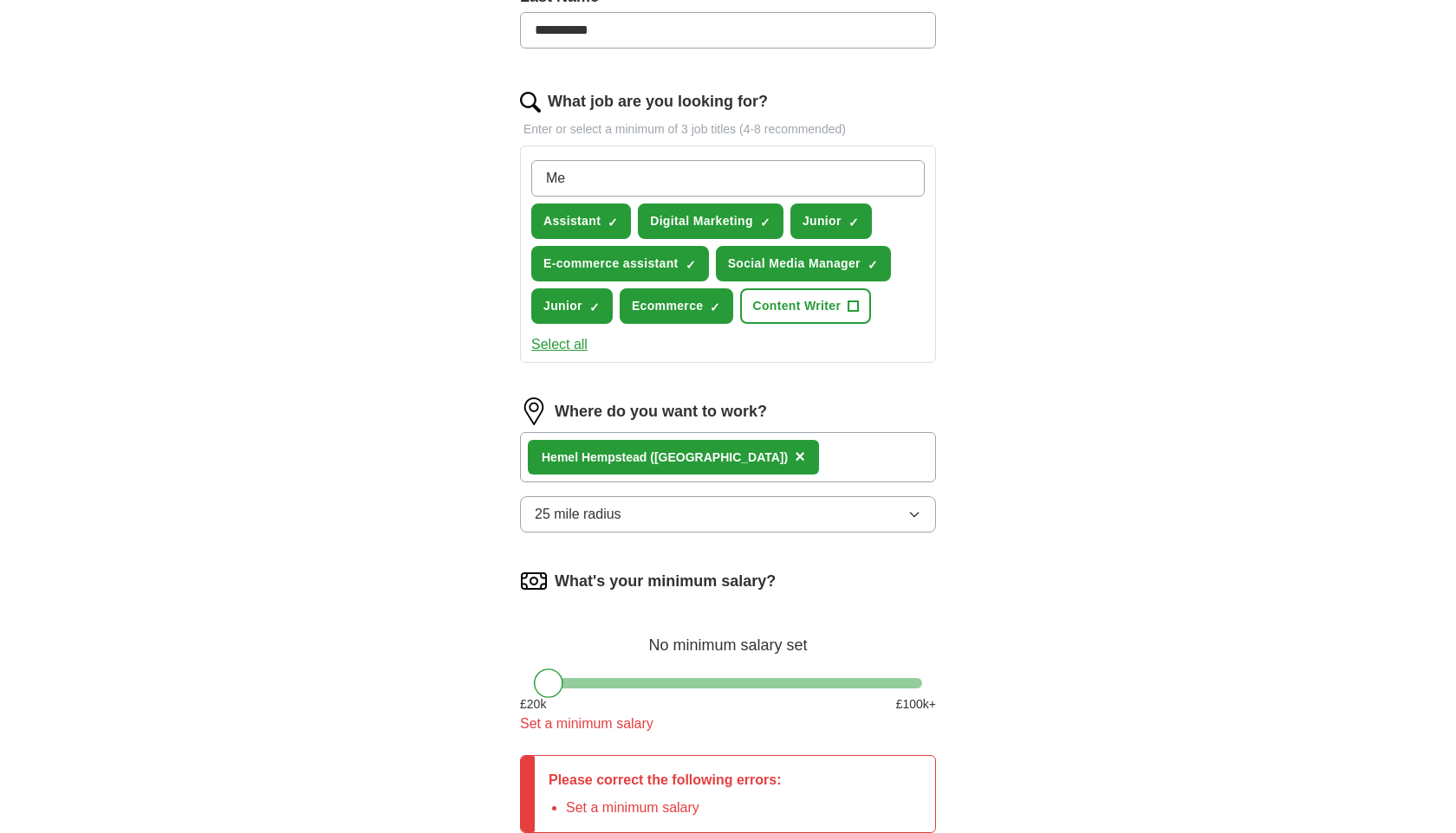
type input "M"
type input "Merchandiser"
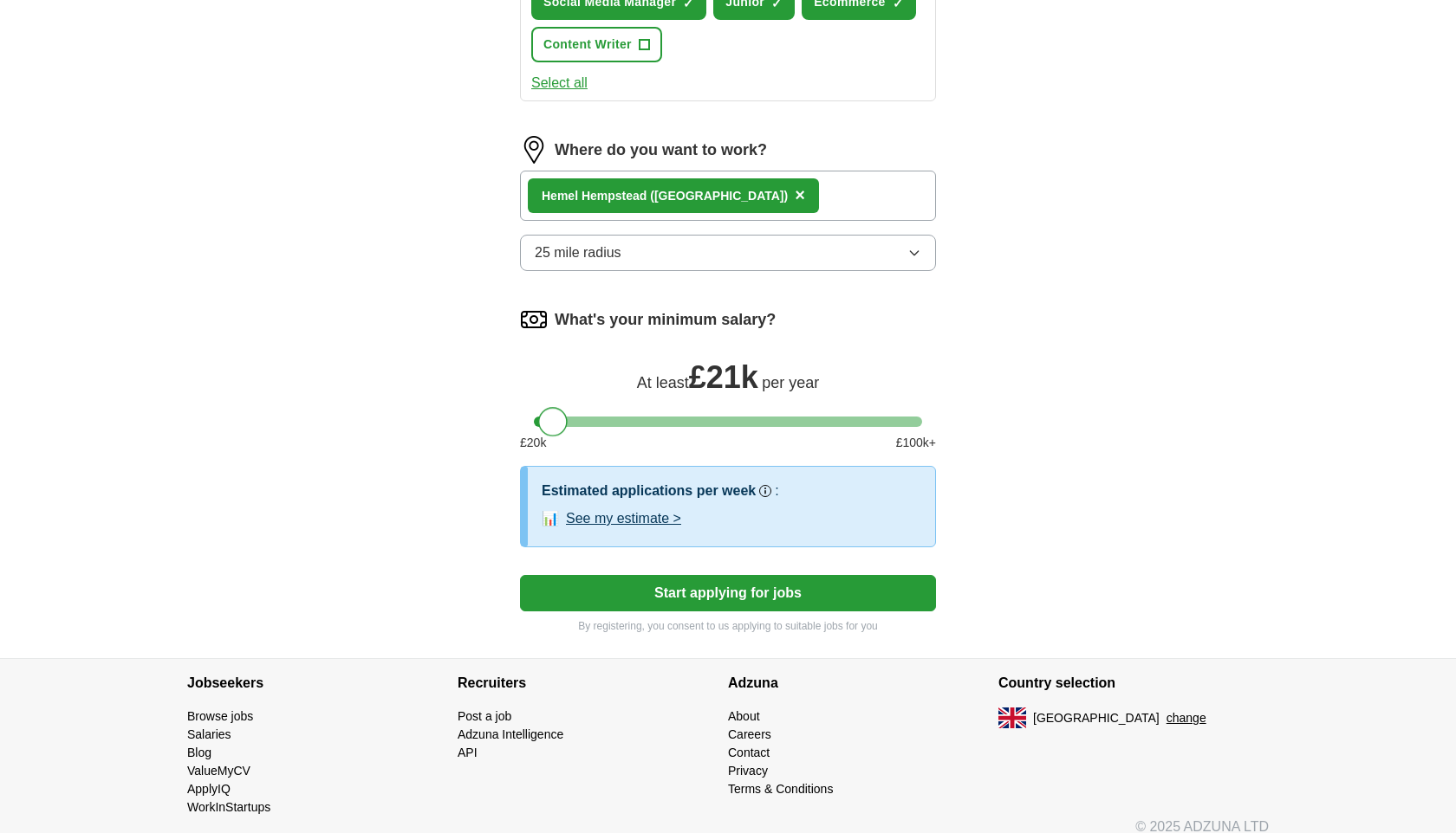
scroll to position [814, 0]
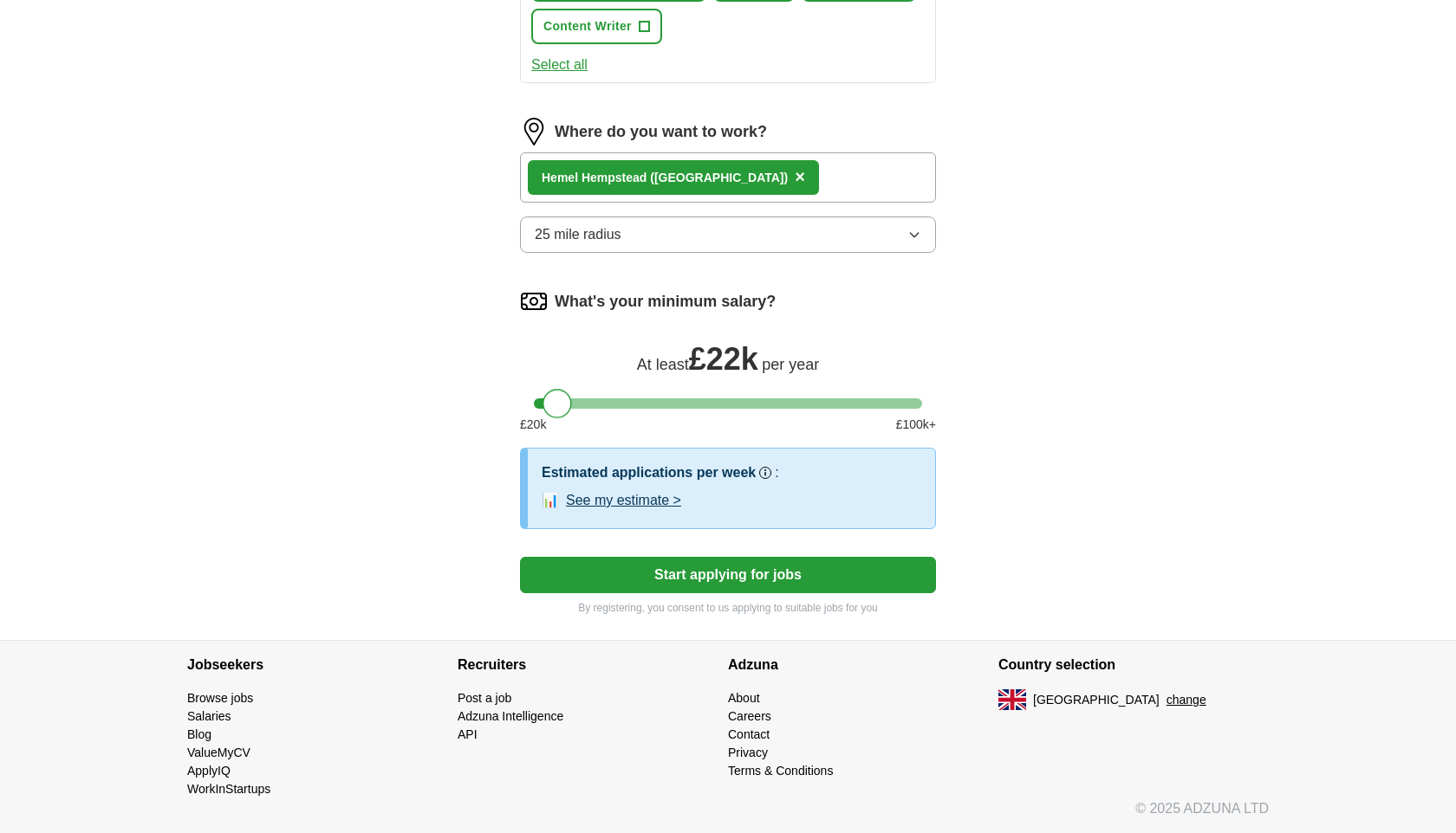
click at [561, 384] on div "What's your minimum salary? At least £ 22k per year £ 20 k £ 100 k+" at bounding box center [728, 368] width 416 height 161
click at [565, 407] on div at bounding box center [557, 404] width 29 height 29
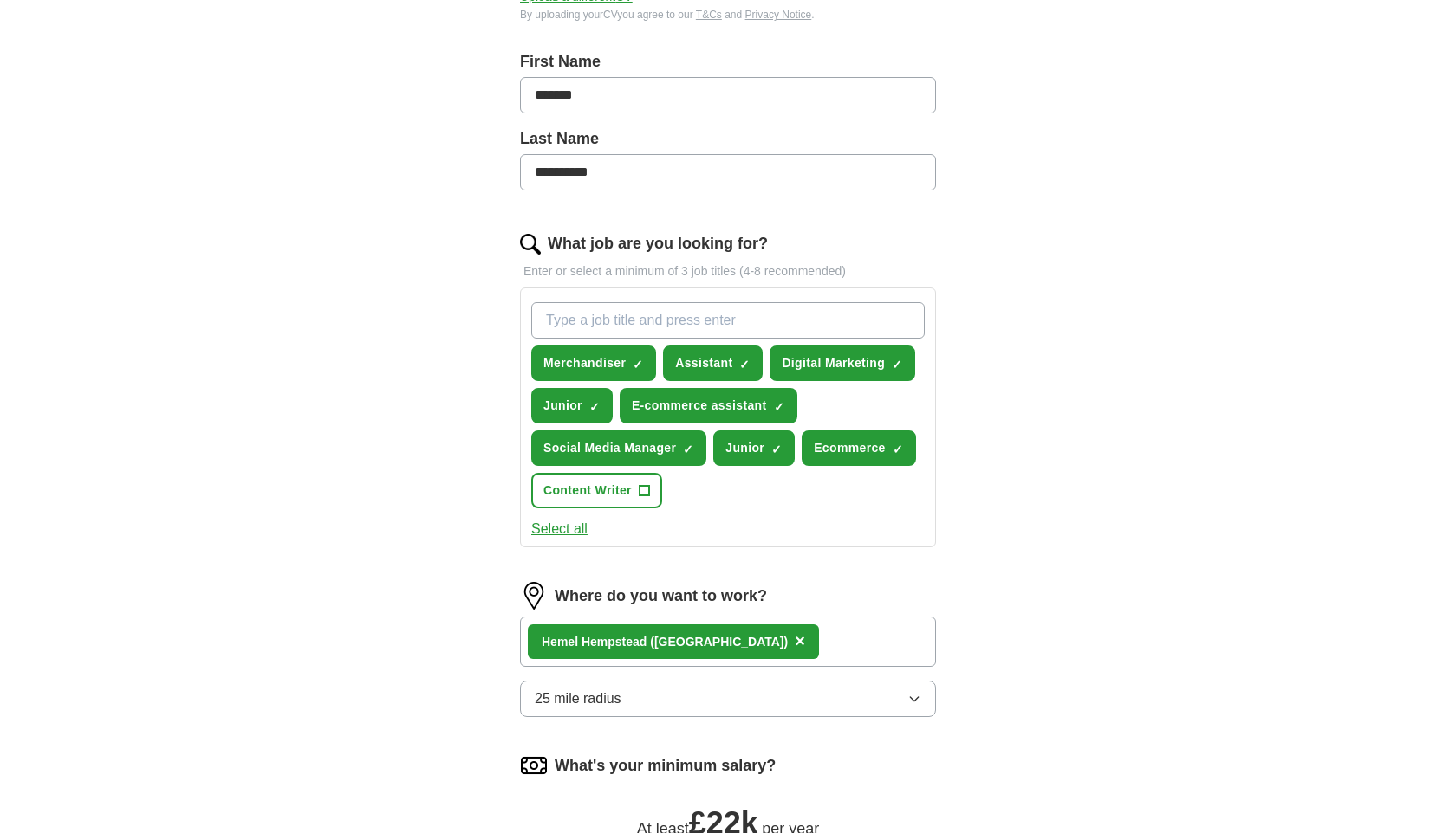
scroll to position [350, 0]
click at [681, 331] on input "What job are you looking for?" at bounding box center [728, 321] width 393 height 36
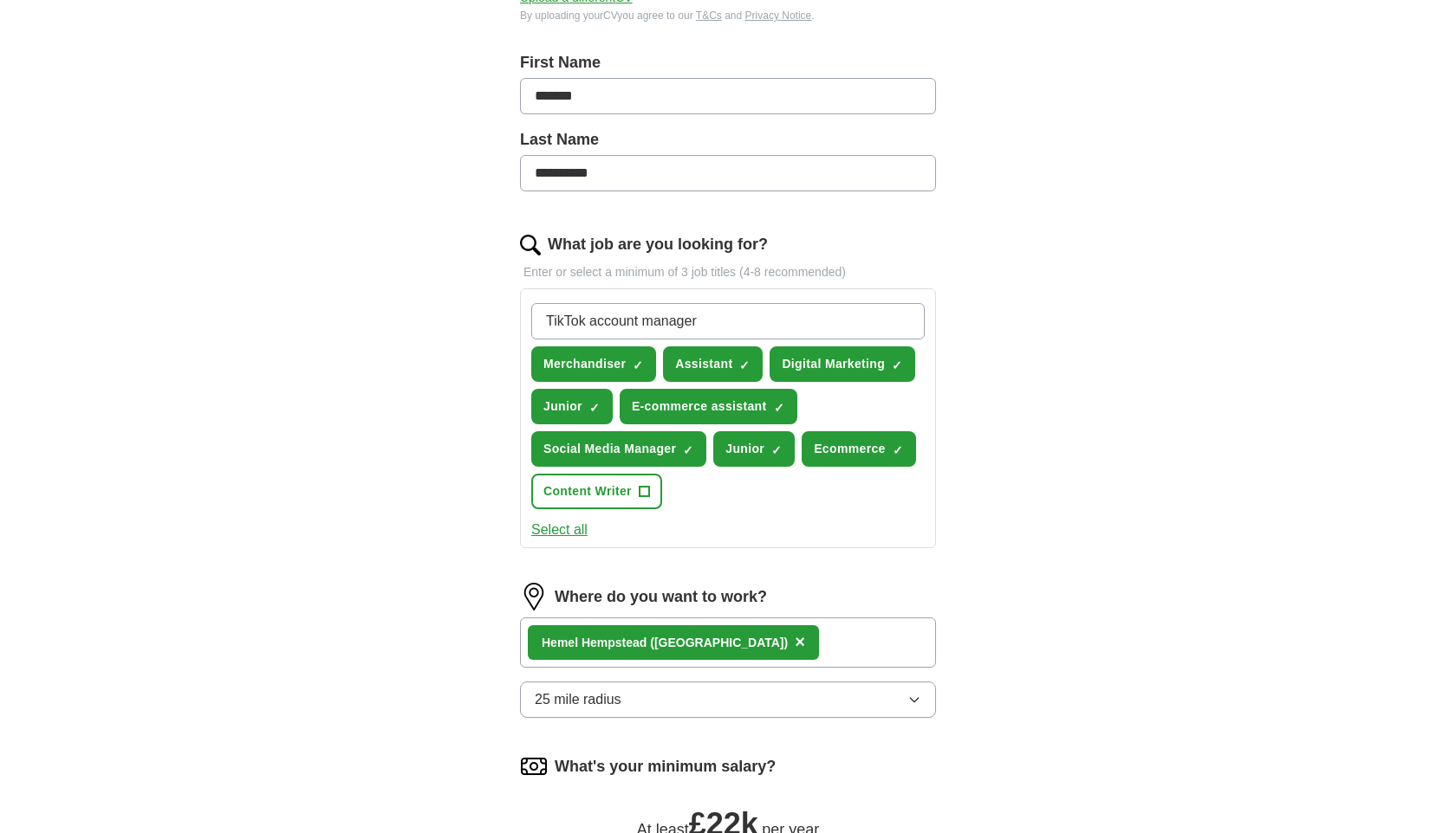
type input "TikTok account manager"
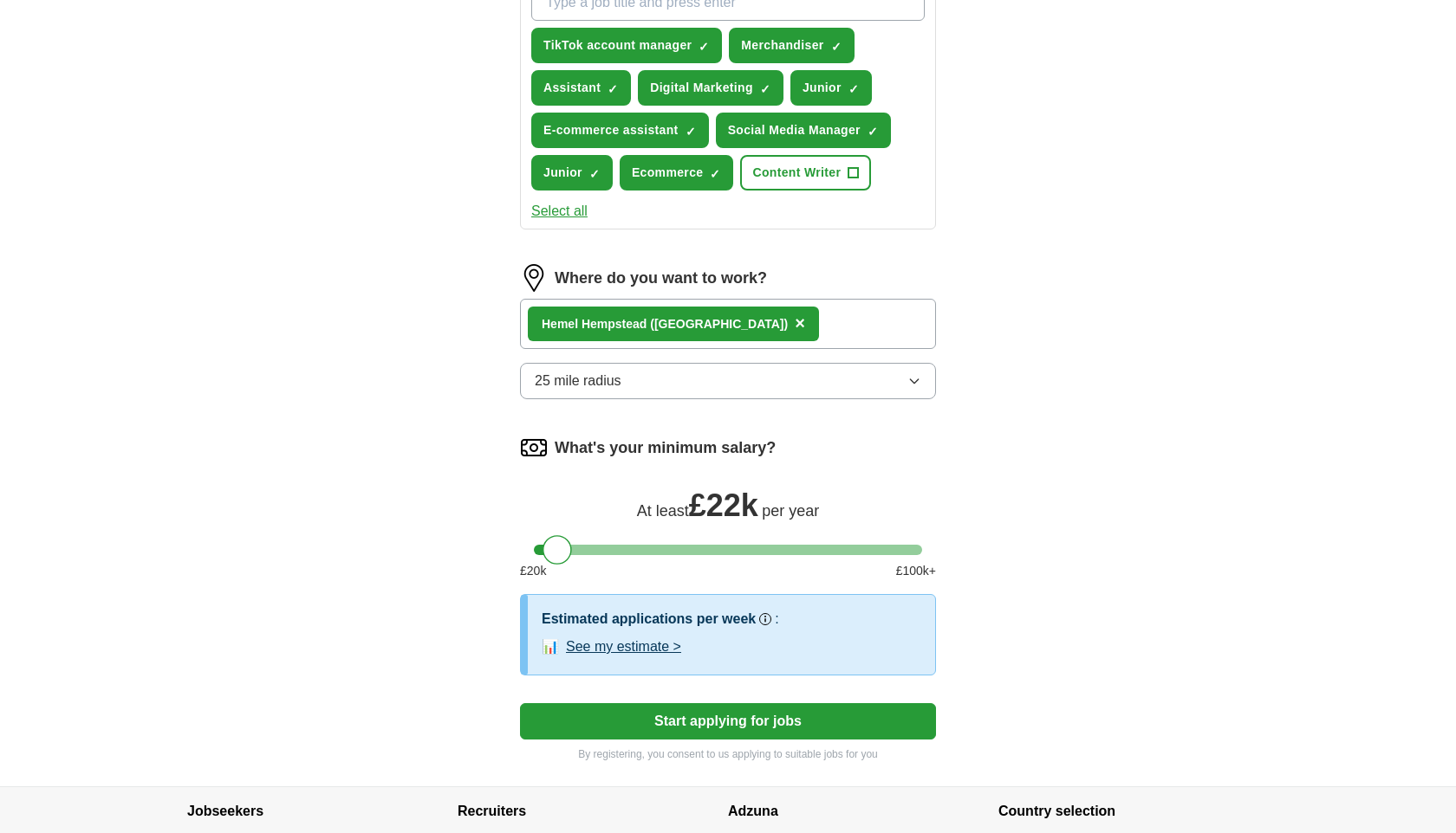
scroll to position [790, 0]
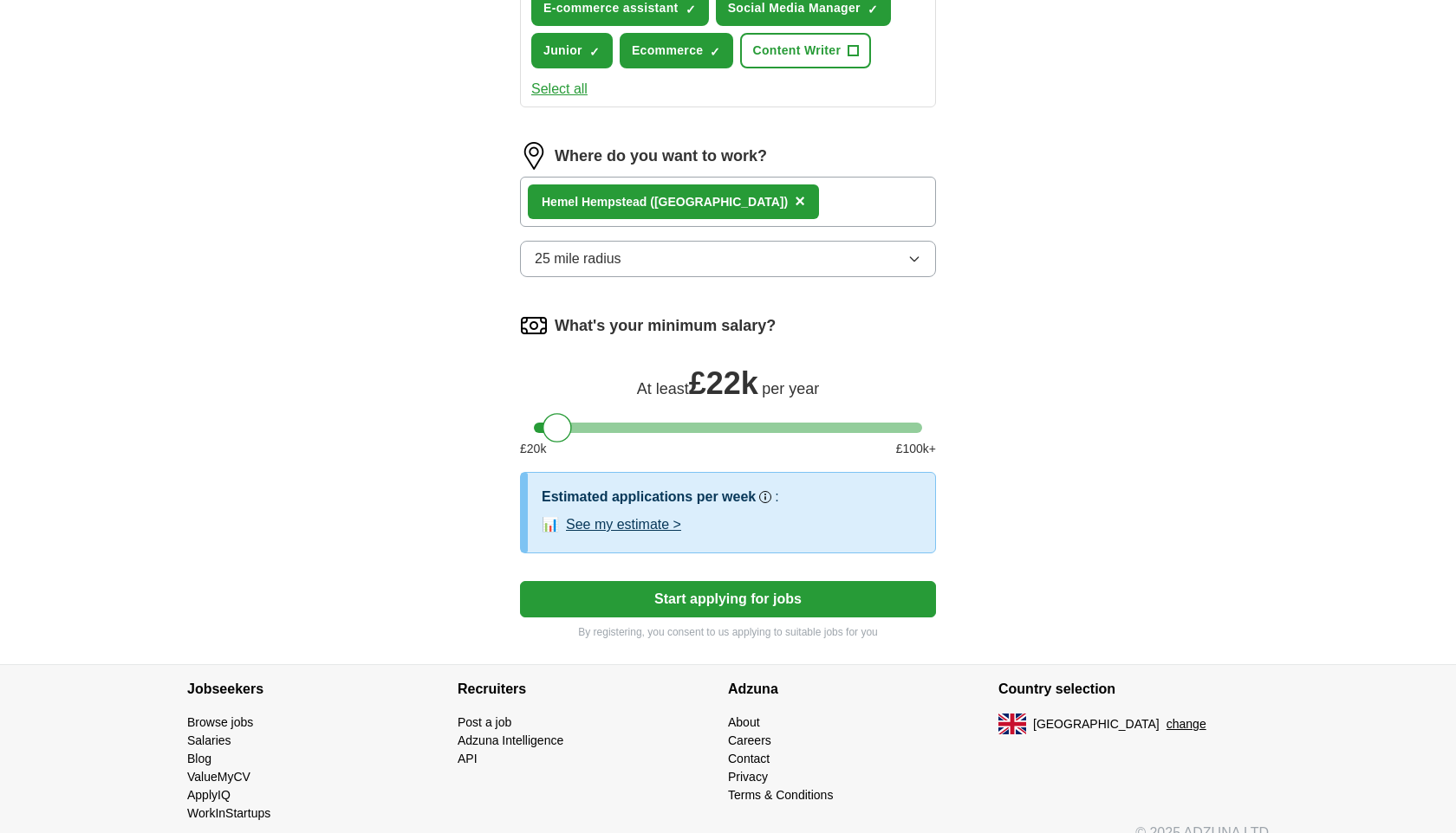
click at [774, 599] on button "Start applying for jobs" at bounding box center [728, 599] width 416 height 36
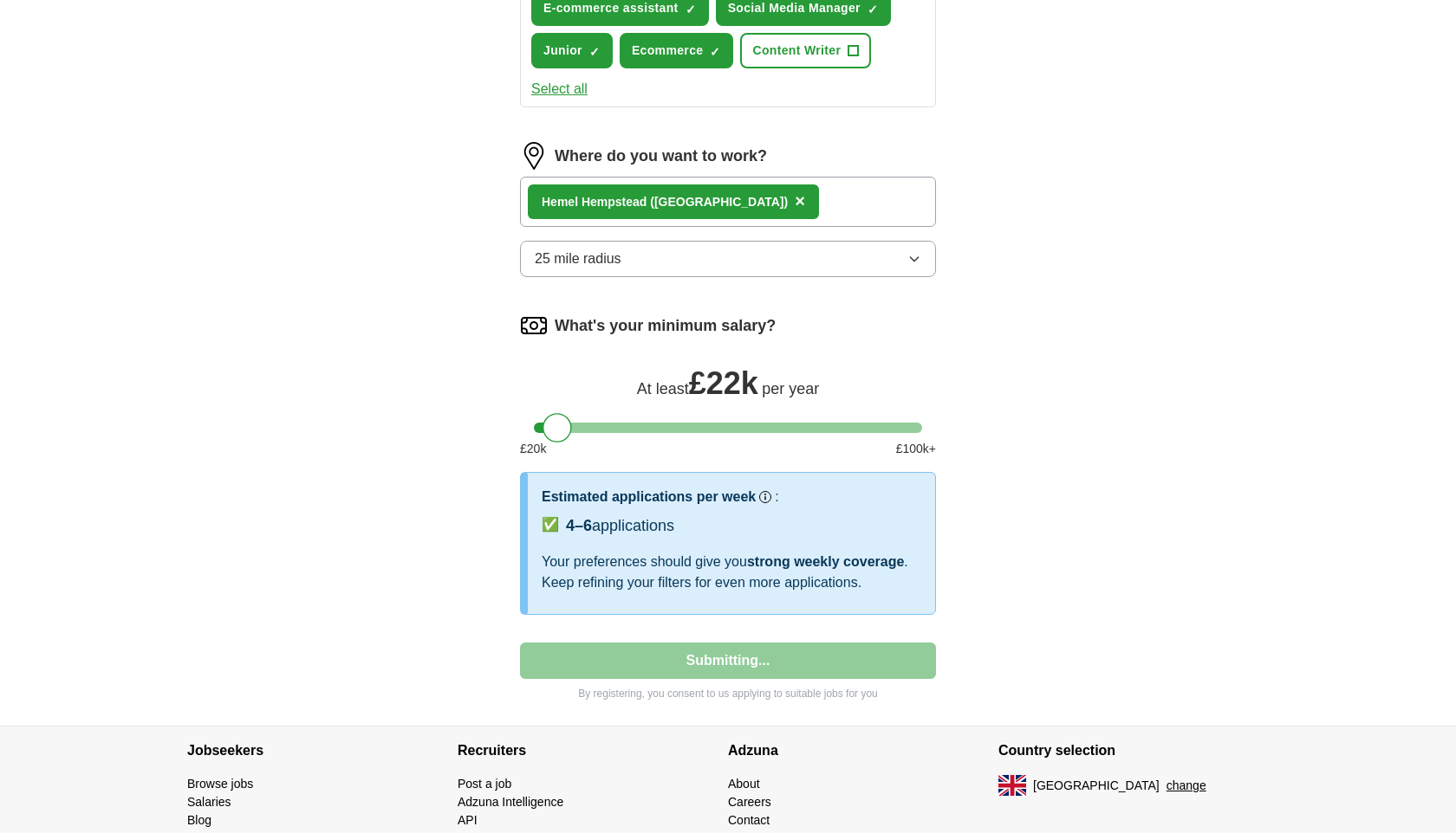
select select "**"
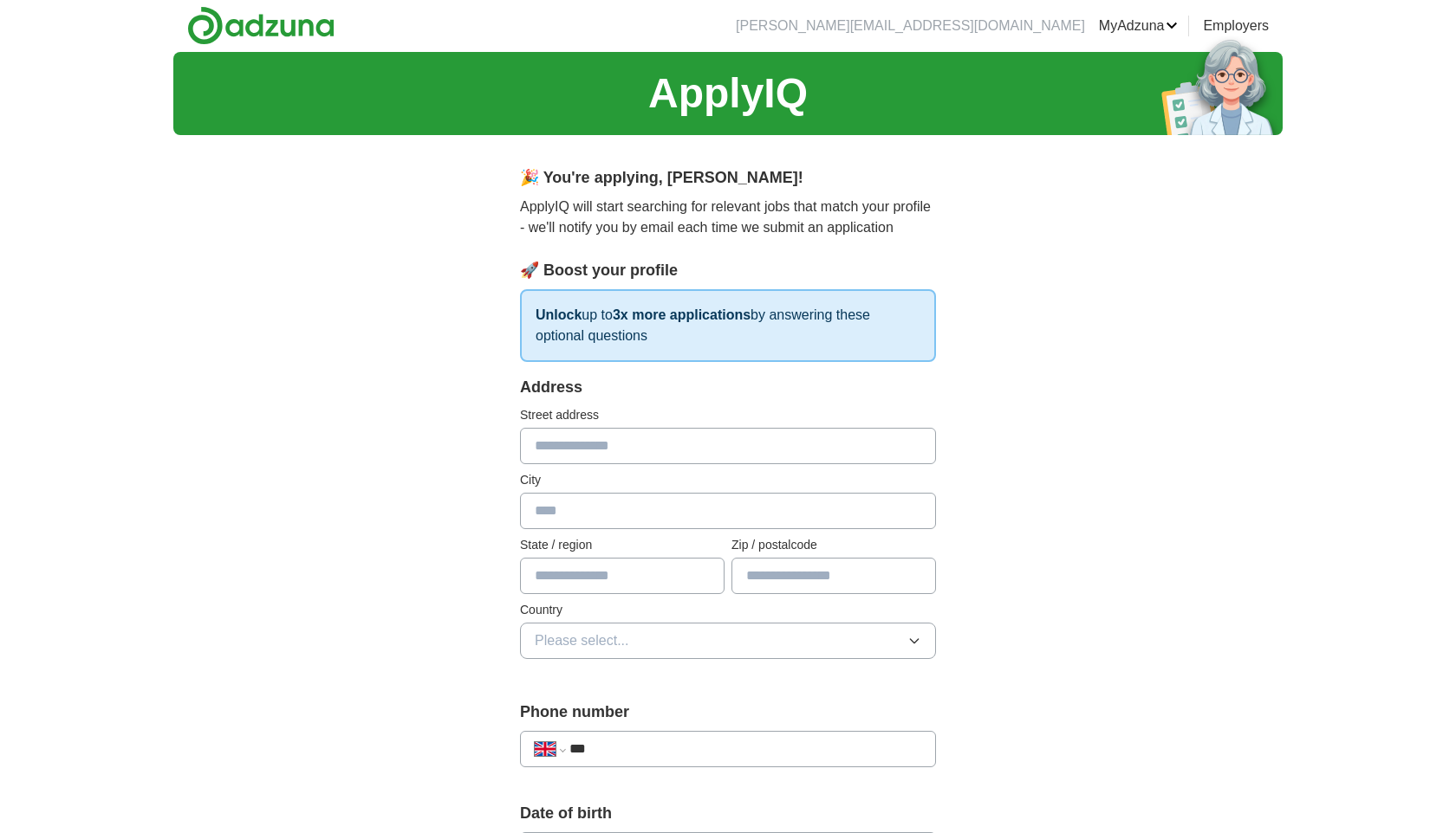
scroll to position [0, 0]
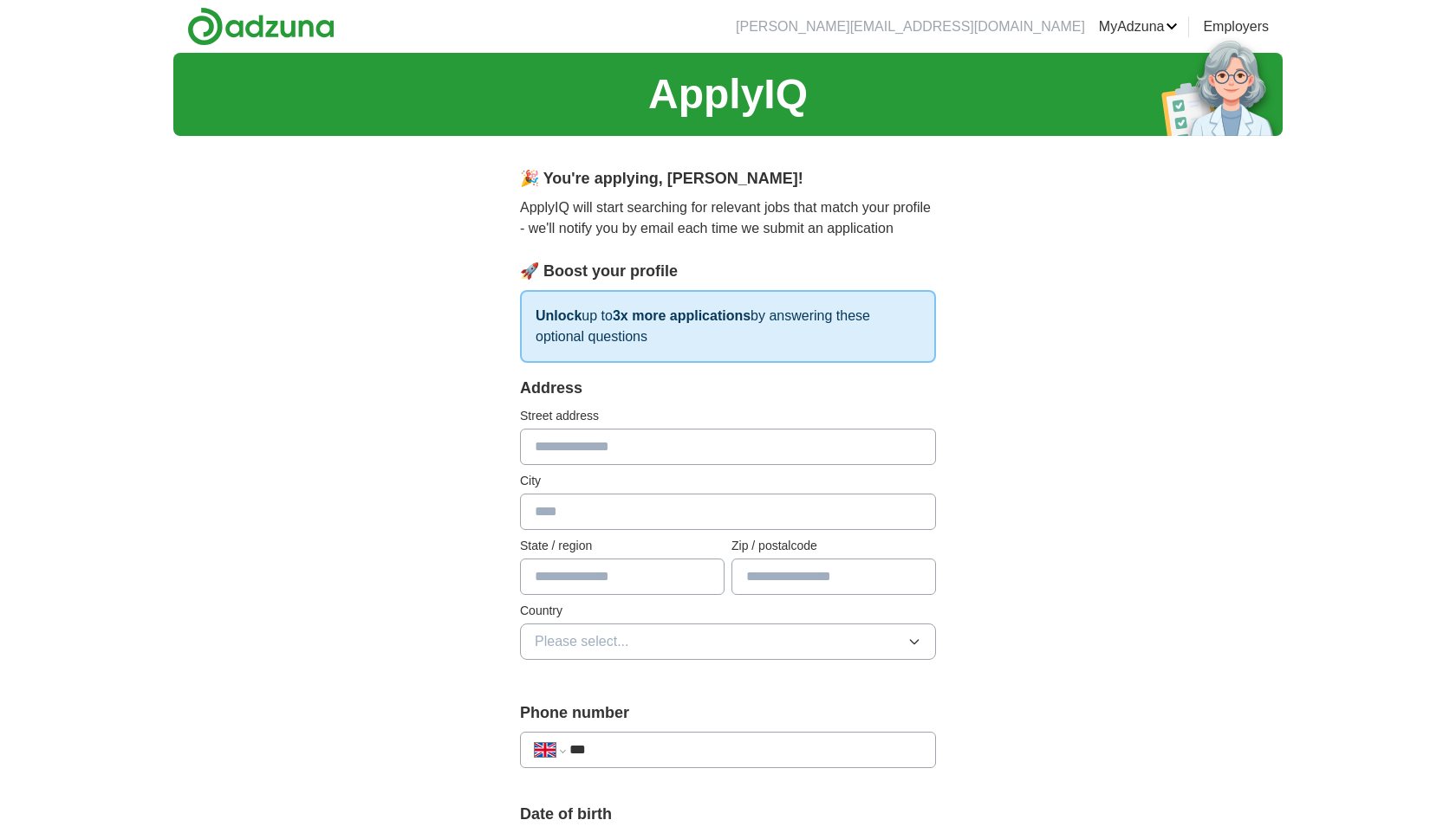
click at [766, 456] on input "text" at bounding box center [728, 446] width 416 height 36
type input "**********"
type input "*******"
click at [666, 588] on input "text" at bounding box center [622, 577] width 204 height 36
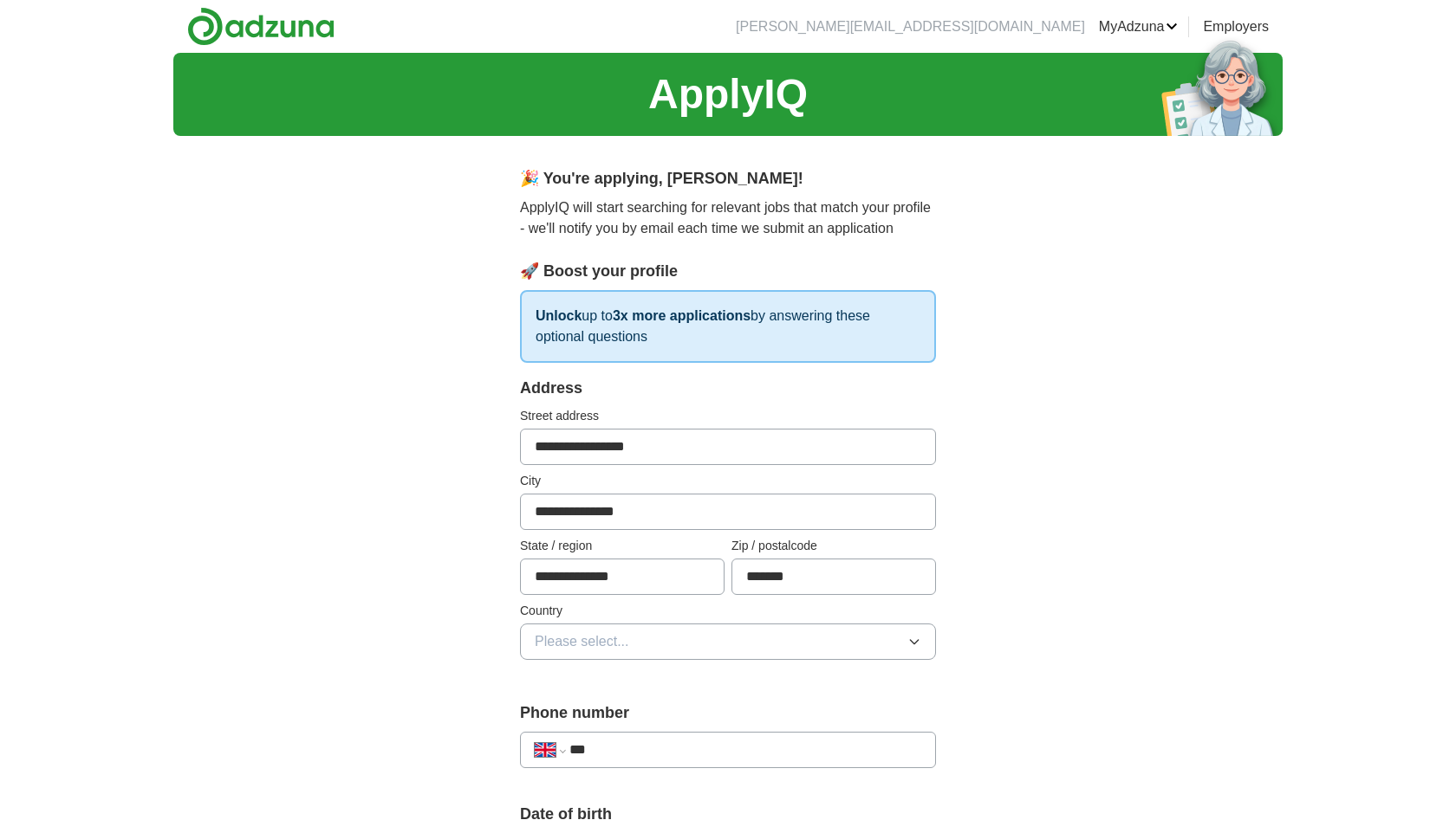
type input "**********"
click at [656, 643] on button "Please select..." at bounding box center [728, 642] width 416 height 36
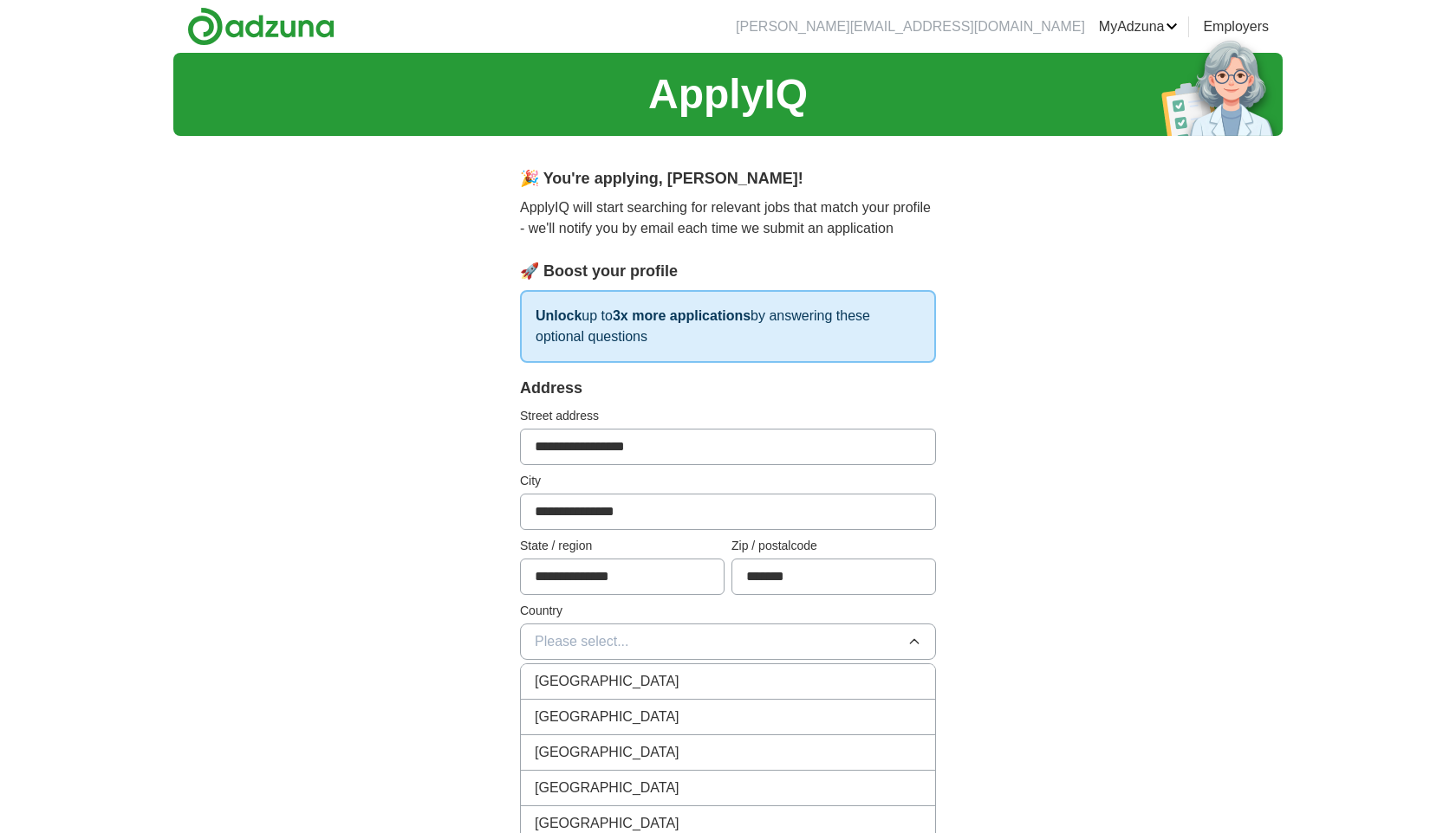
click at [658, 680] on div "[GEOGRAPHIC_DATA]" at bounding box center [728, 682] width 387 height 21
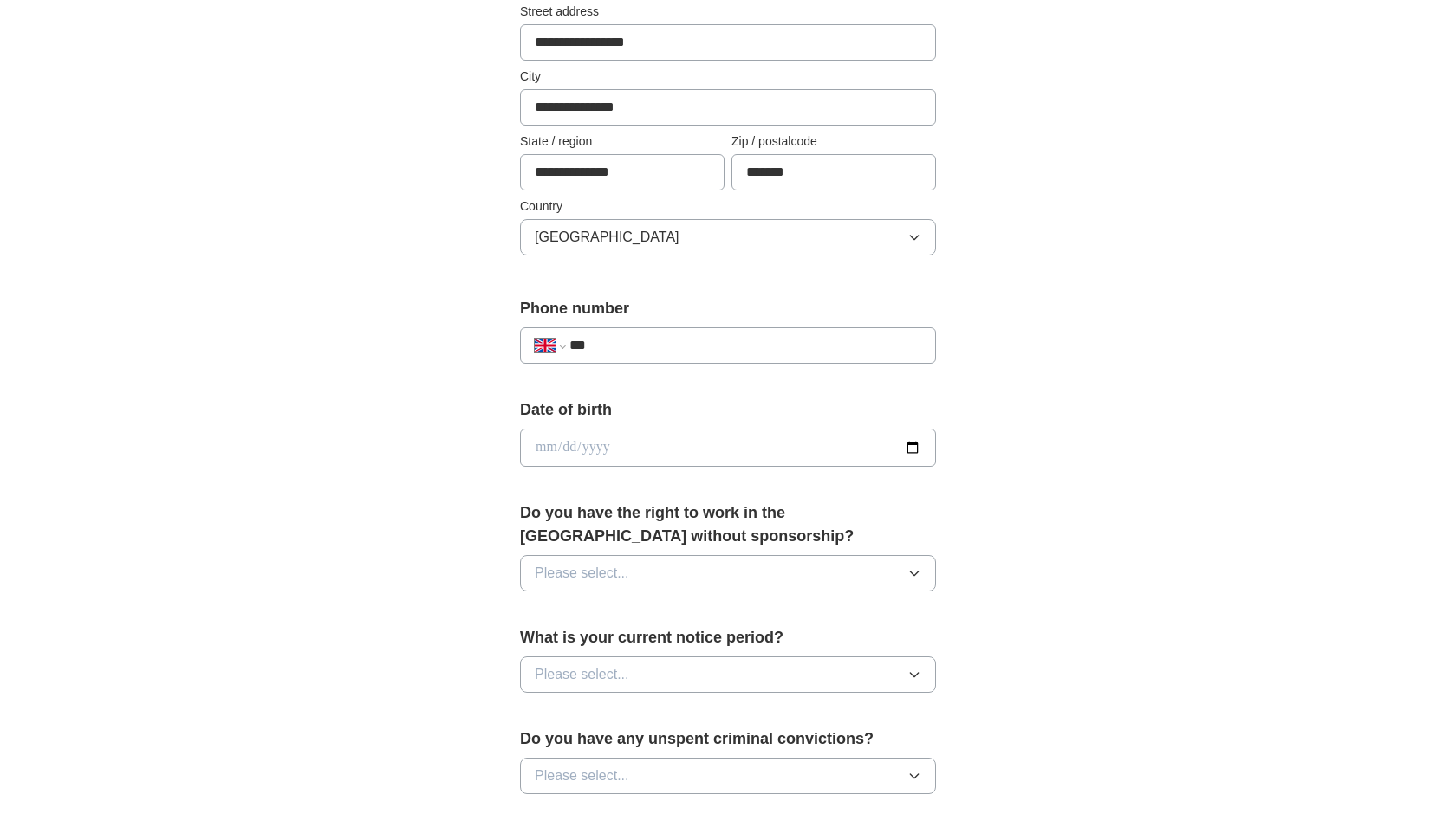
scroll to position [439, 0]
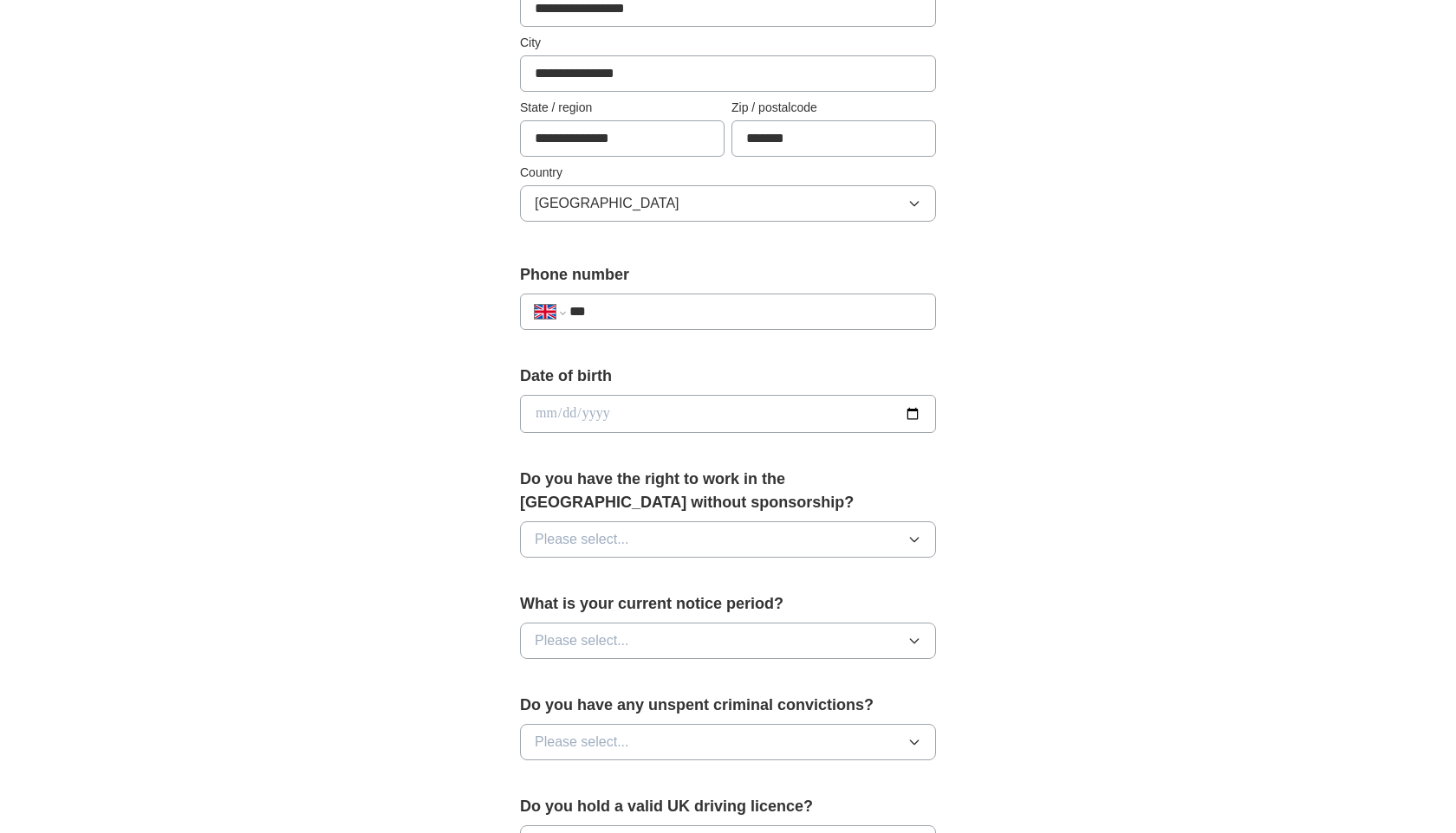
click at [735, 311] on input "***" at bounding box center [745, 312] width 352 height 21
type input "**********"
click at [694, 404] on input "date" at bounding box center [728, 414] width 416 height 38
type input "**********"
click at [677, 556] on button "Please select..." at bounding box center [728, 540] width 416 height 36
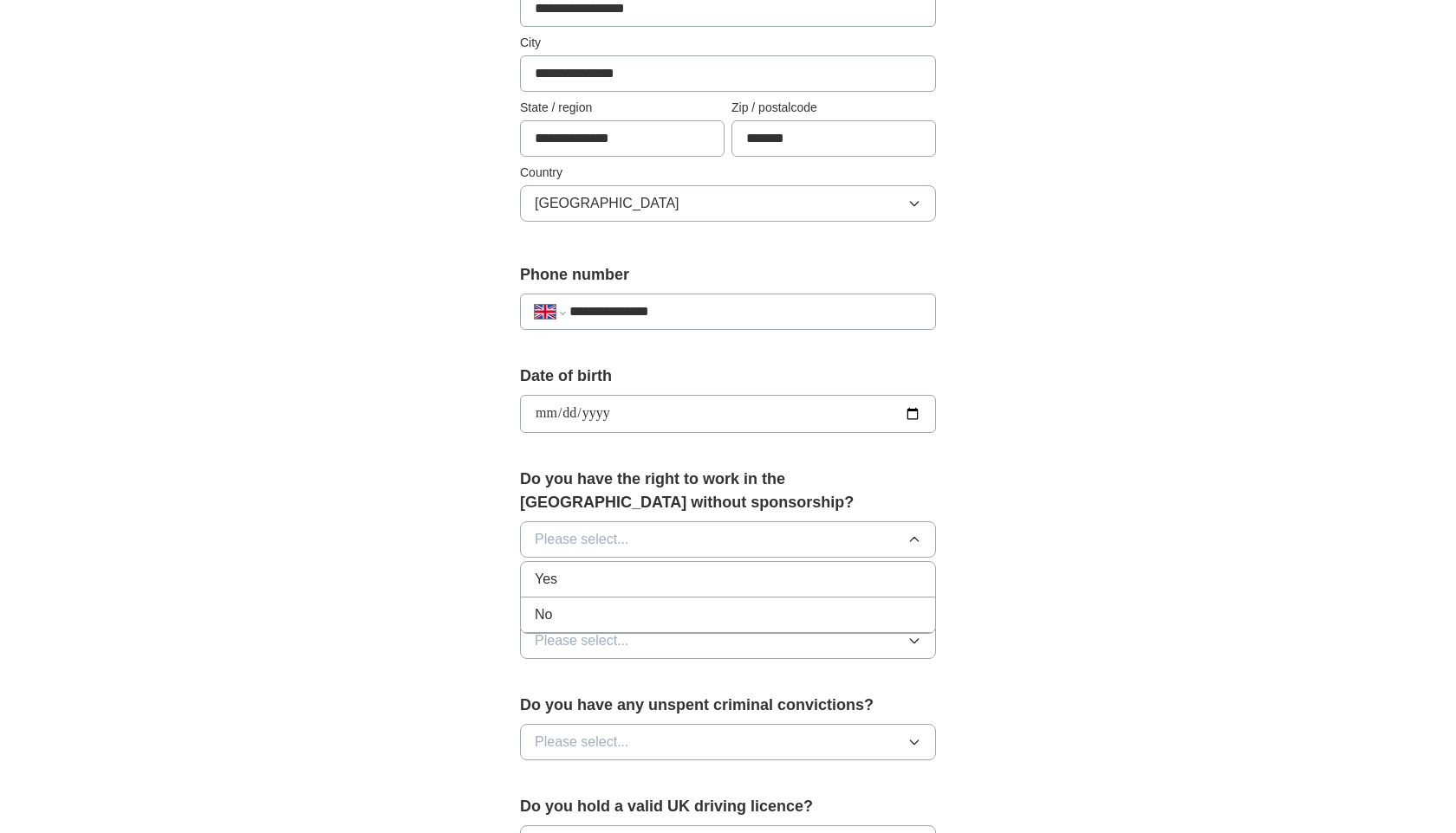
click at [664, 575] on div "Yes" at bounding box center [728, 579] width 387 height 21
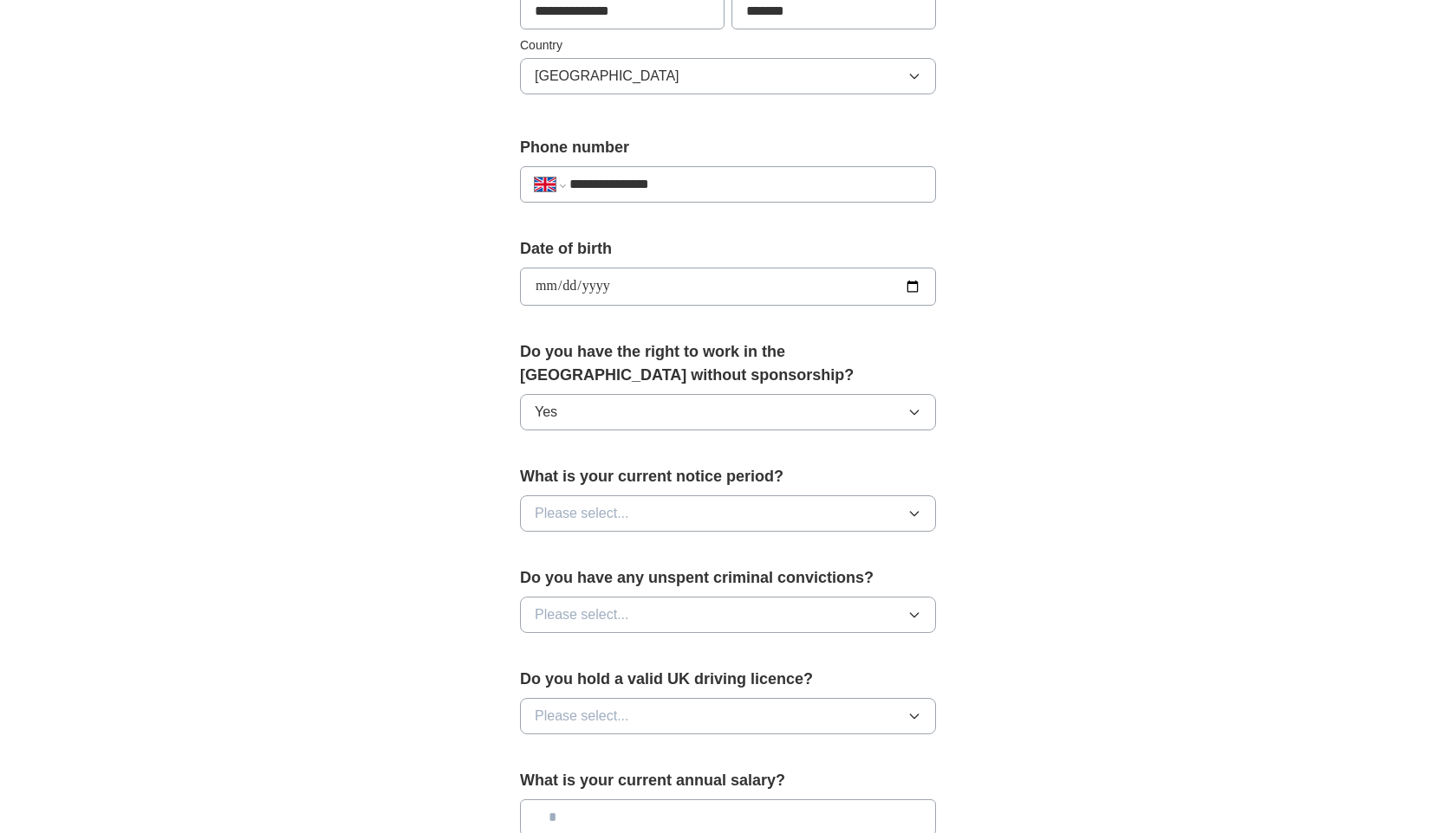
scroll to position [571, 0]
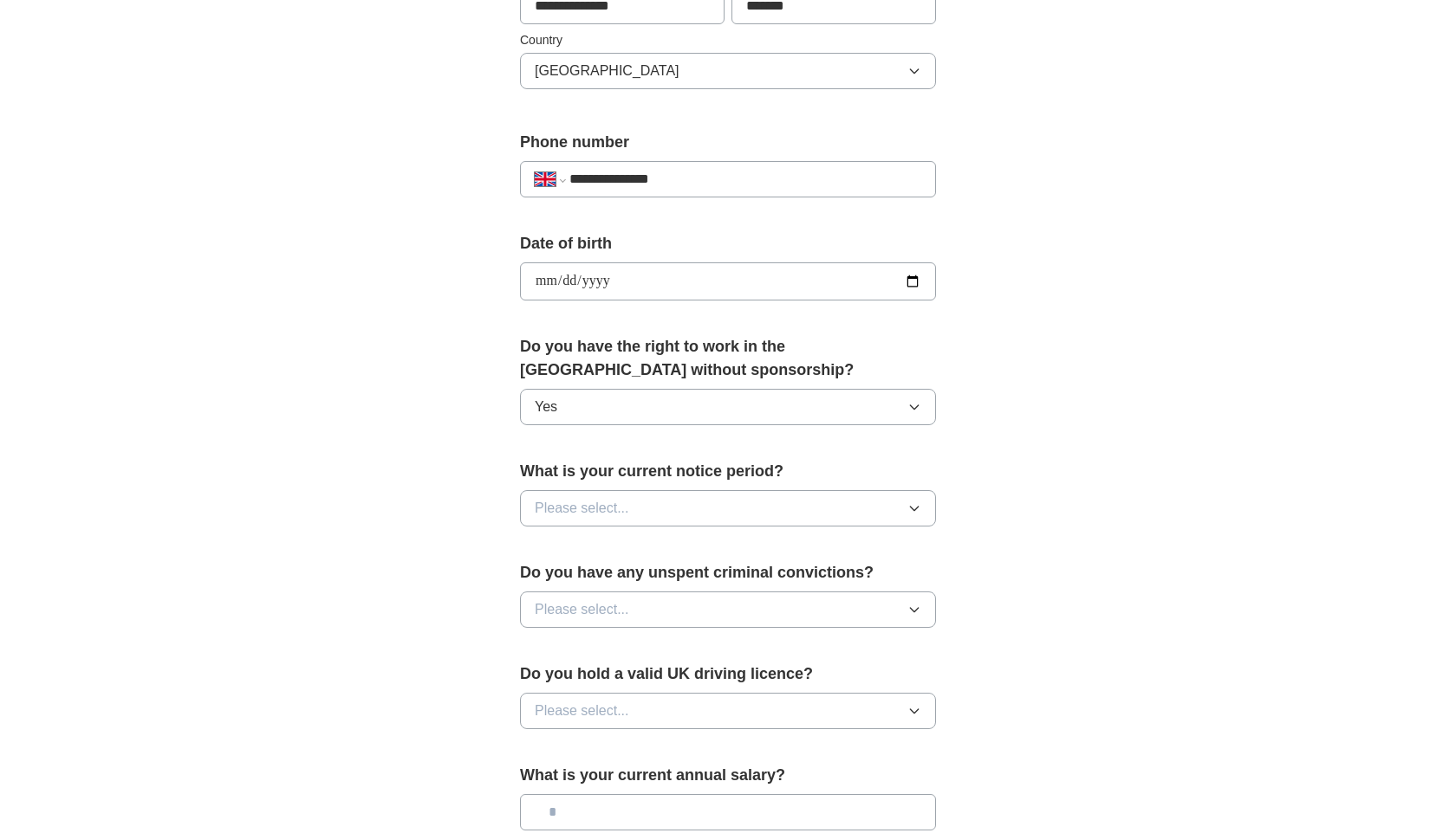
click at [671, 508] on button "Please select..." at bounding box center [728, 508] width 416 height 36
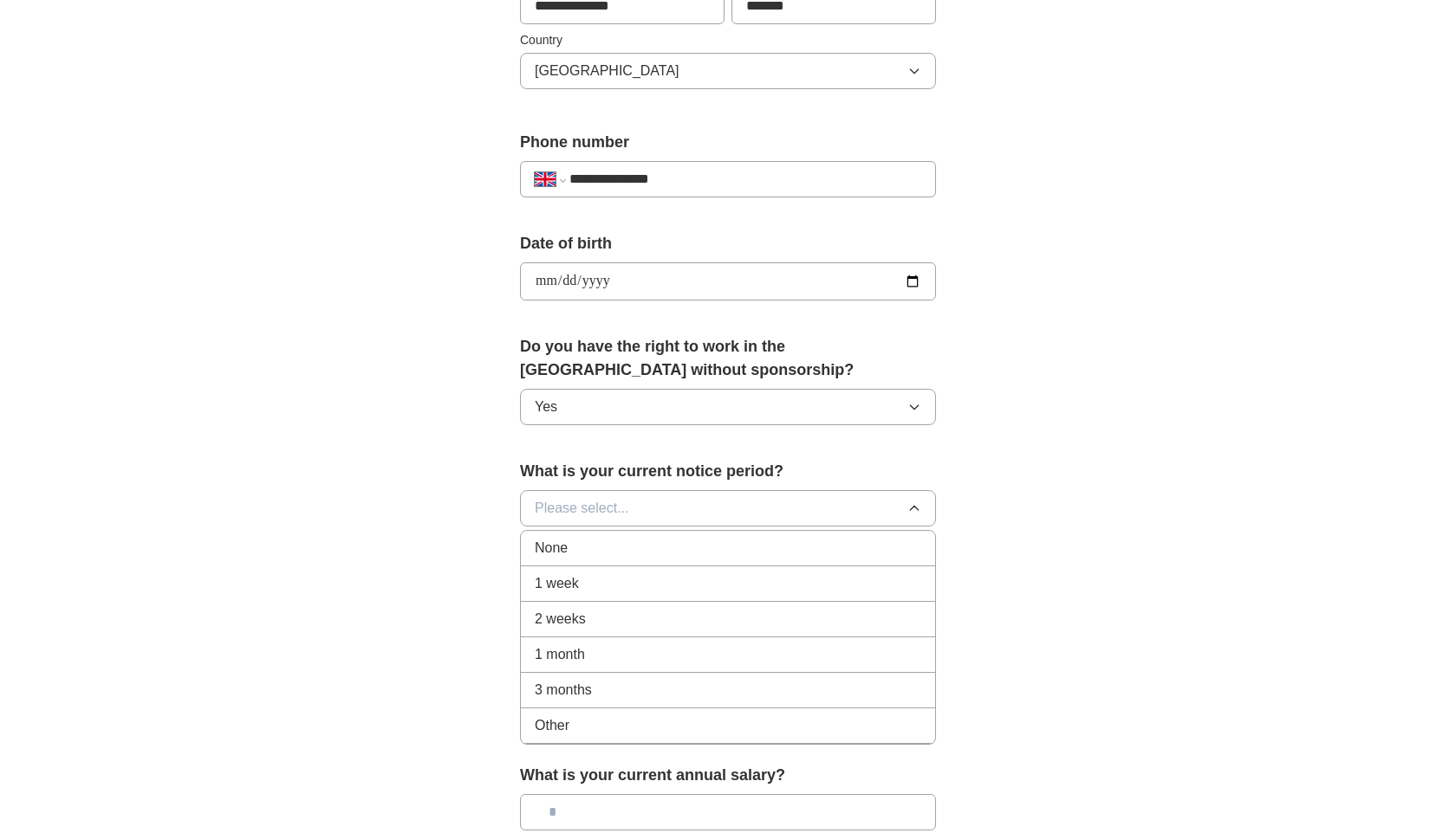
click at [655, 596] on li "1 week" at bounding box center [728, 583] width 414 height 35
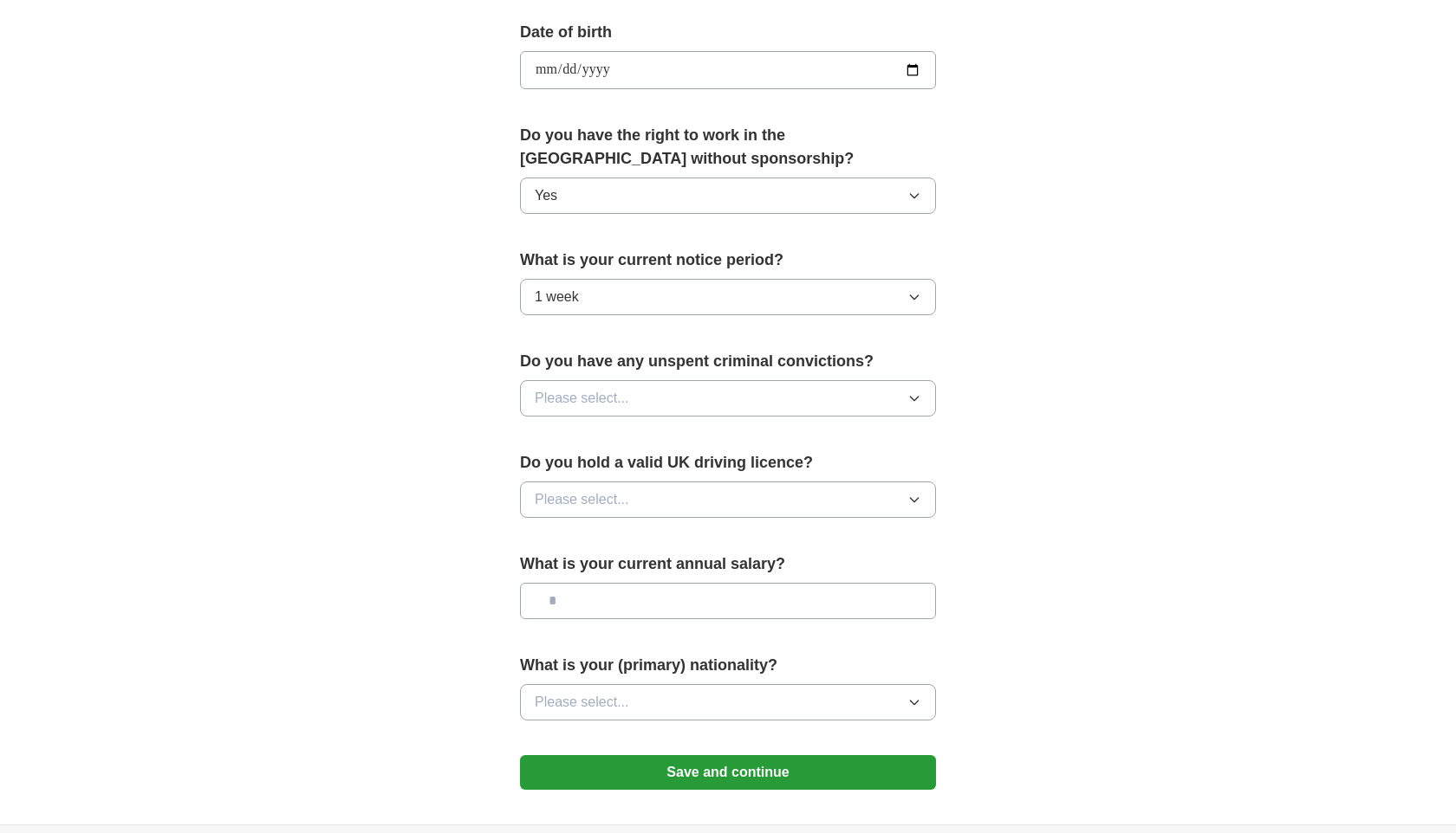
scroll to position [789, 0]
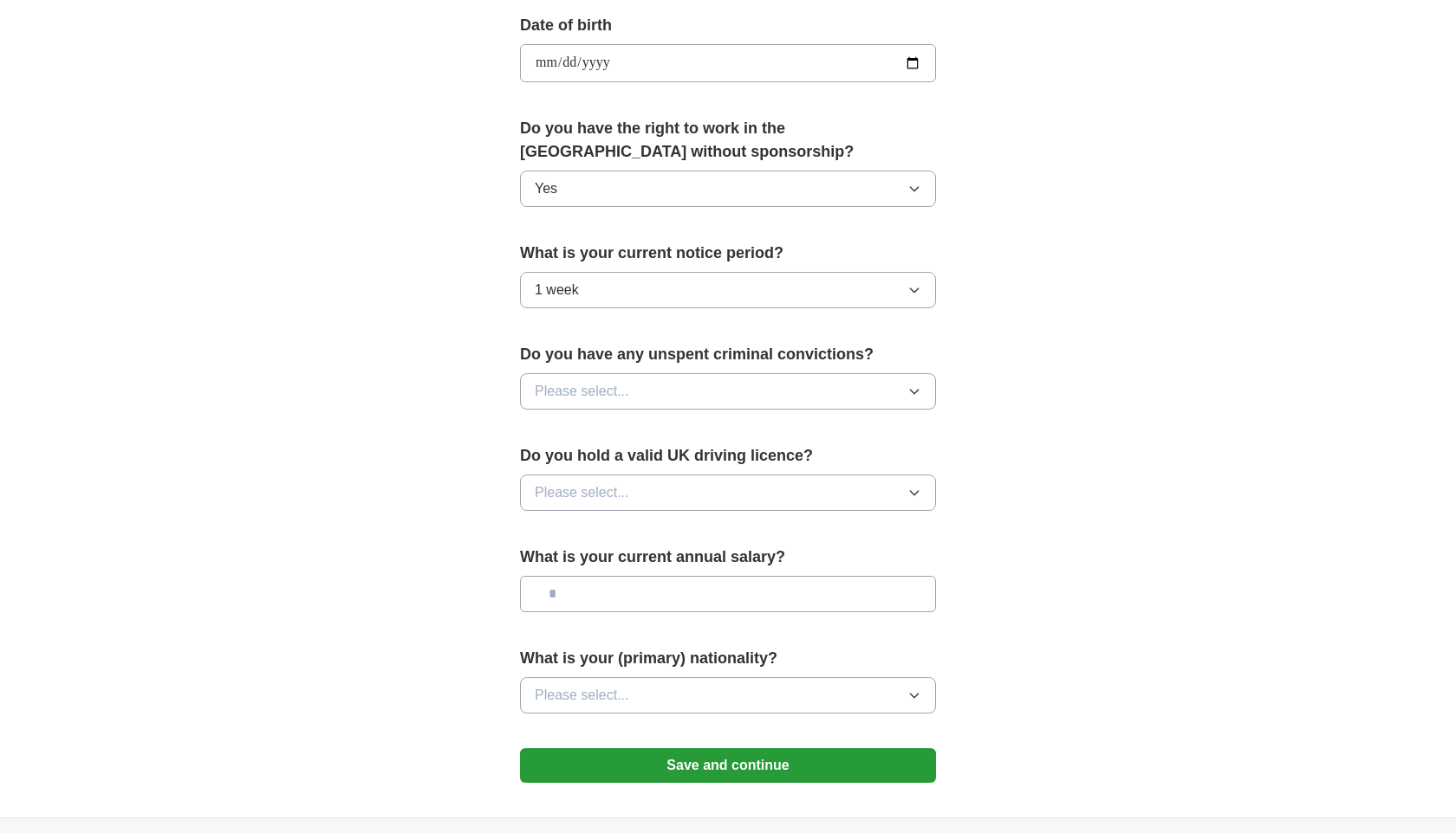
click at [675, 392] on button "Please select..." at bounding box center [728, 391] width 416 height 36
click at [671, 476] on div "No" at bounding box center [728, 467] width 387 height 21
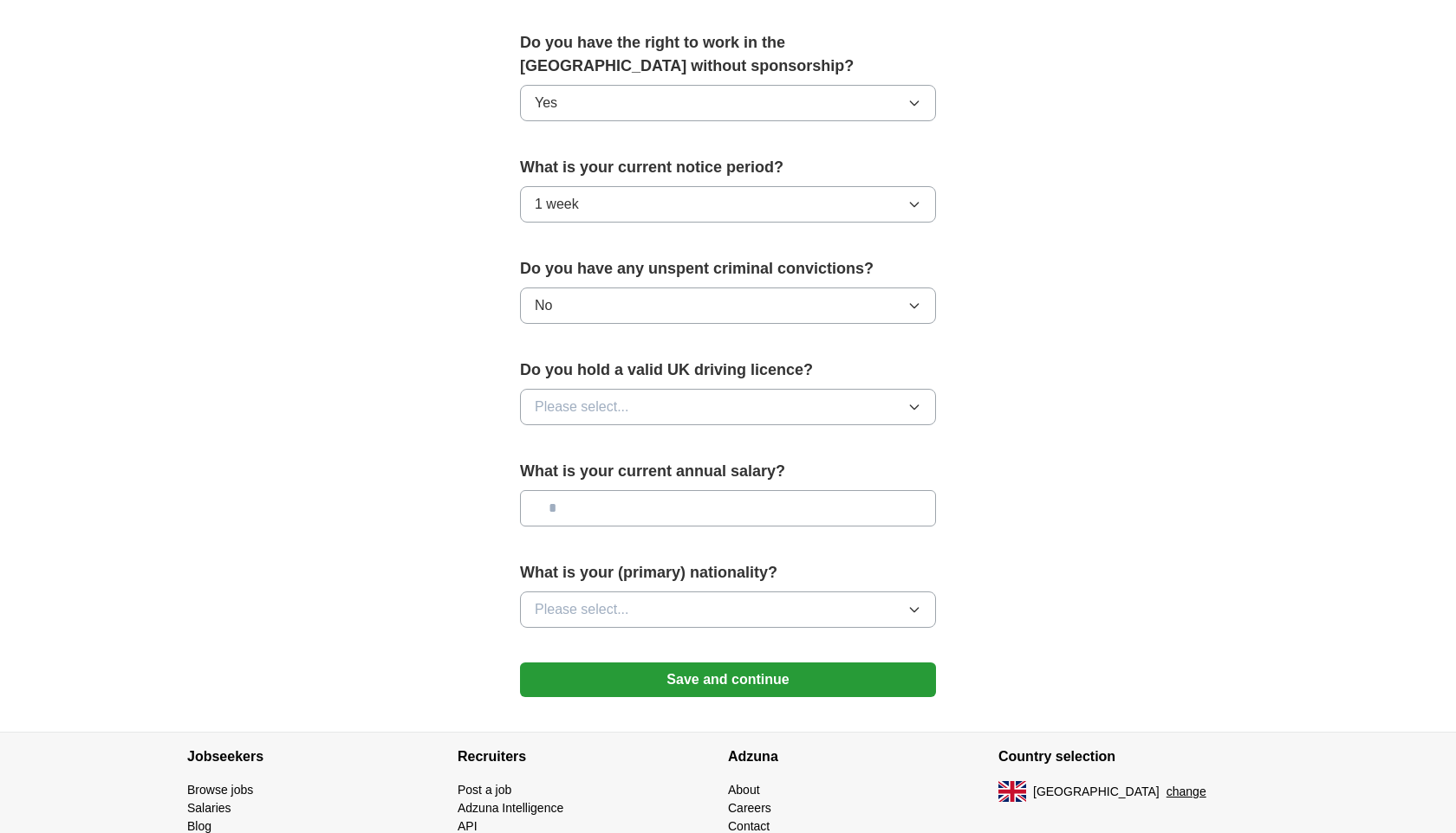
scroll to position [887, 0]
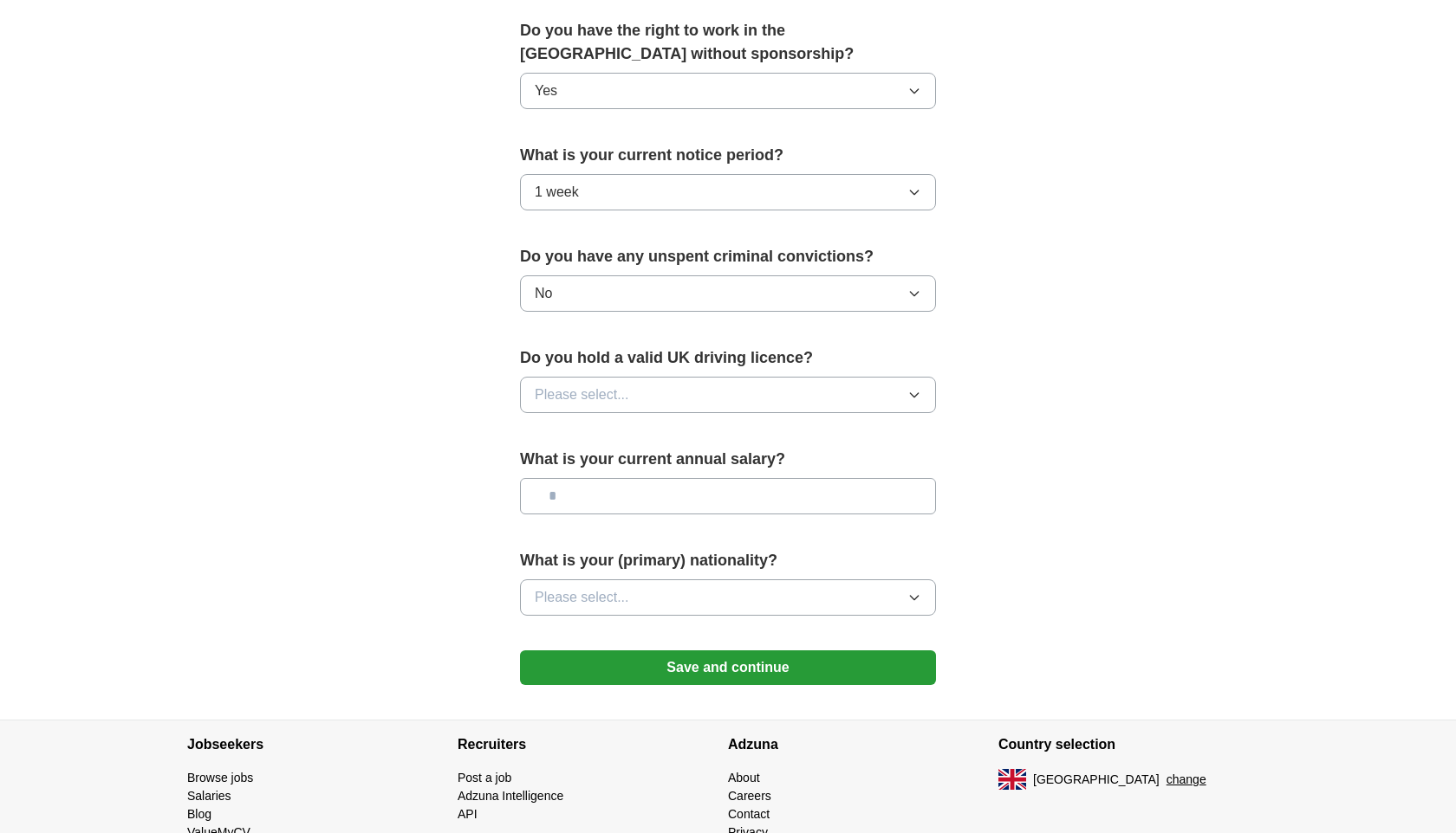
click at [673, 390] on button "Please select..." at bounding box center [728, 395] width 416 height 36
click at [673, 430] on div "Yes" at bounding box center [728, 435] width 387 height 21
click at [687, 494] on input "text" at bounding box center [728, 496] width 416 height 36
type input "*******"
click at [732, 615] on button "Please select..." at bounding box center [728, 597] width 416 height 36
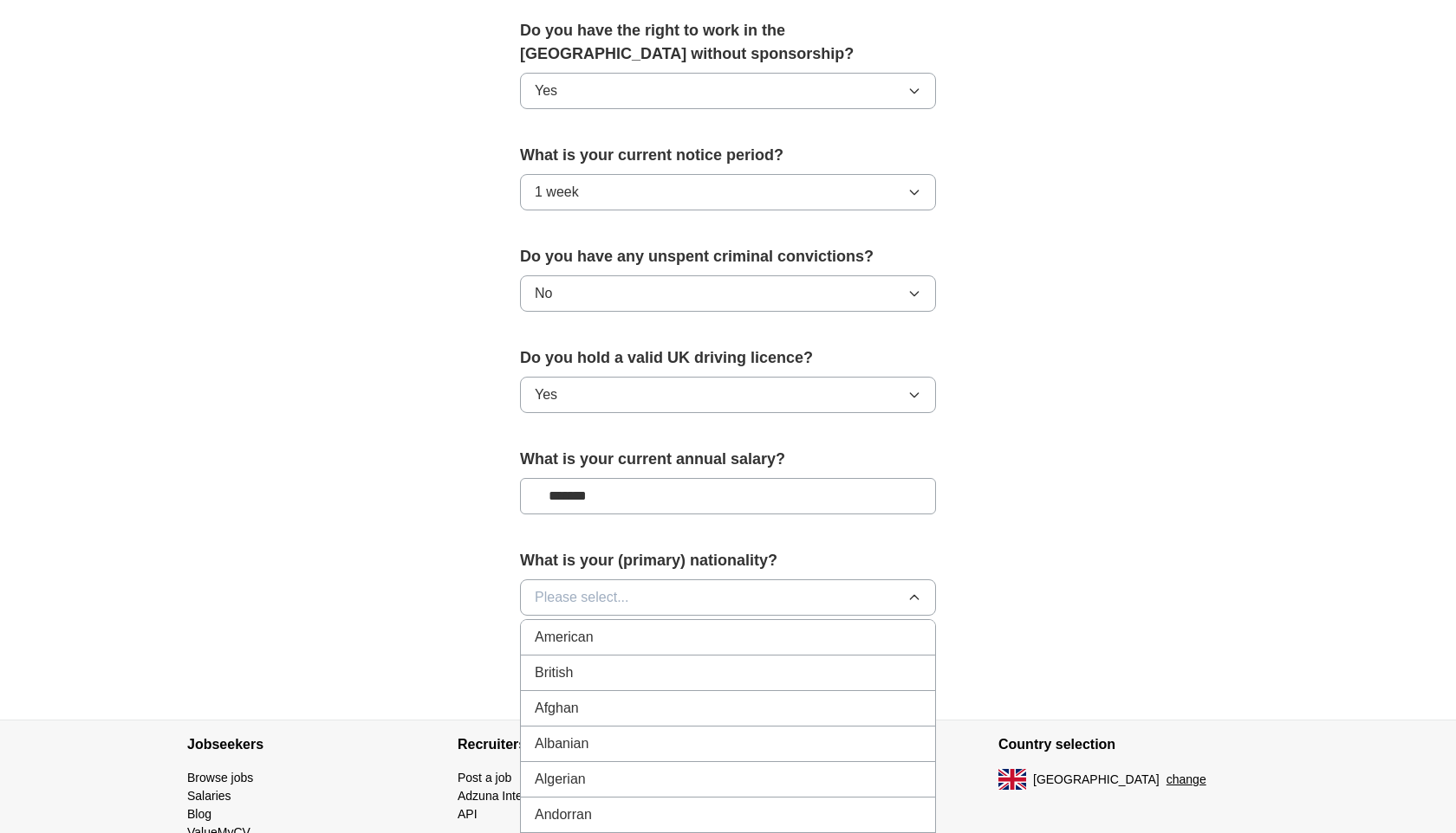
click at [718, 672] on div "British" at bounding box center [728, 673] width 387 height 21
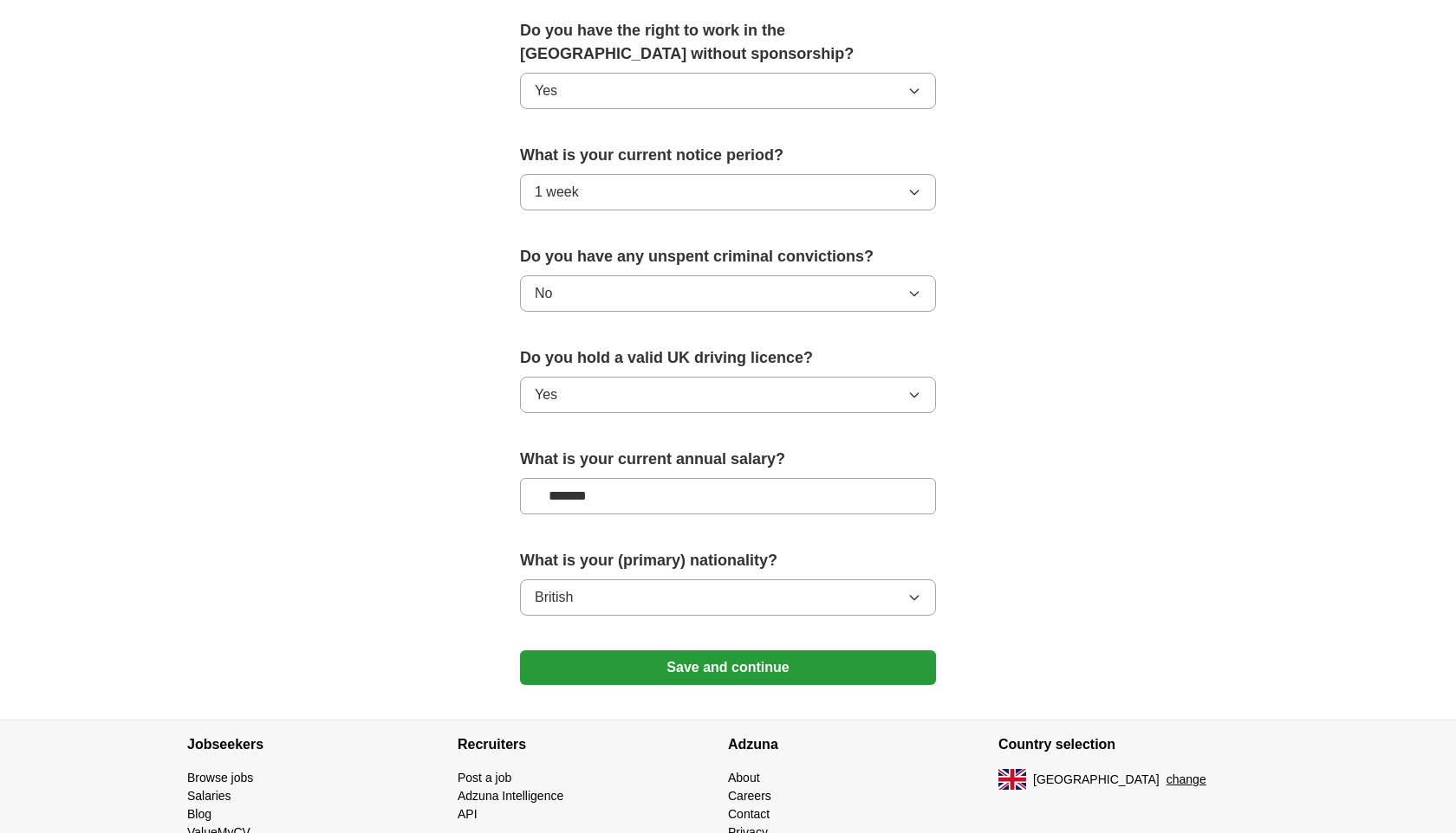
click at [718, 671] on button "Save and continue" at bounding box center [728, 668] width 416 height 34
